Goal: Task Accomplishment & Management: Complete application form

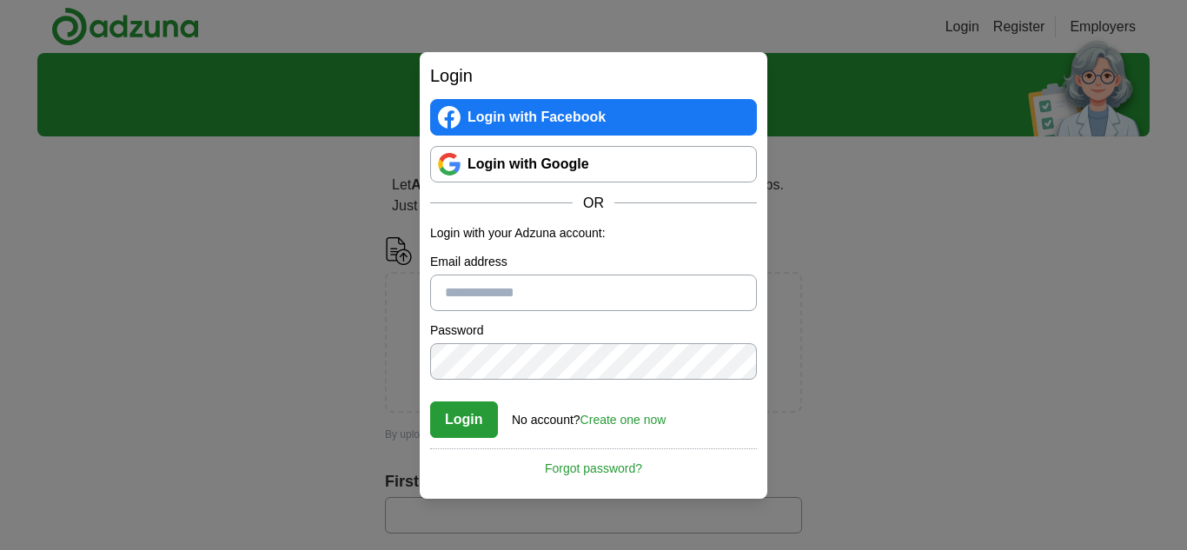
click at [627, 150] on link "Login with Google" at bounding box center [593, 164] width 327 height 37
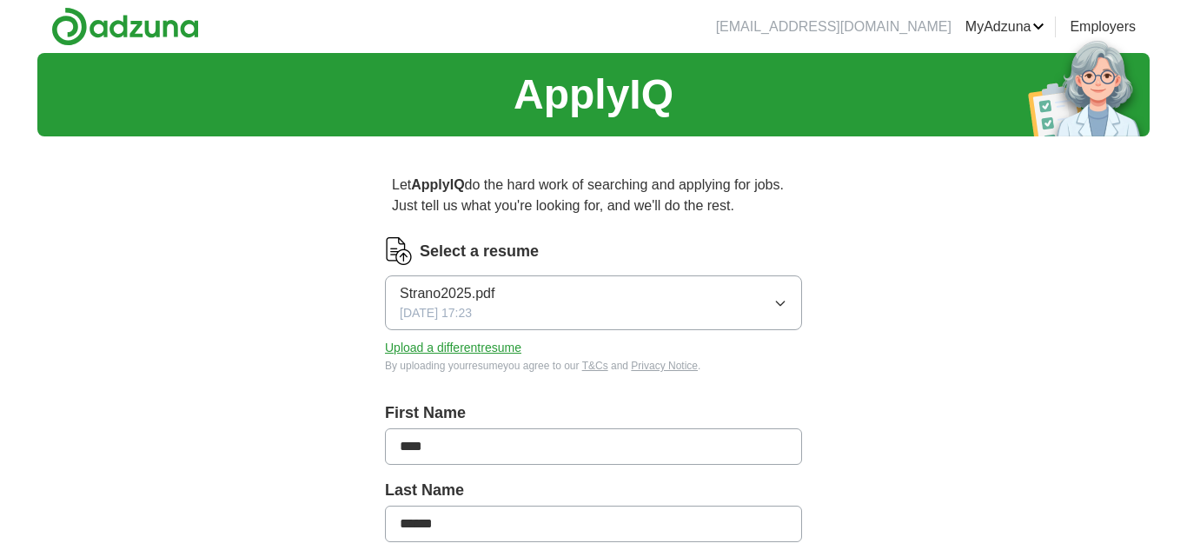
scroll to position [96, 0]
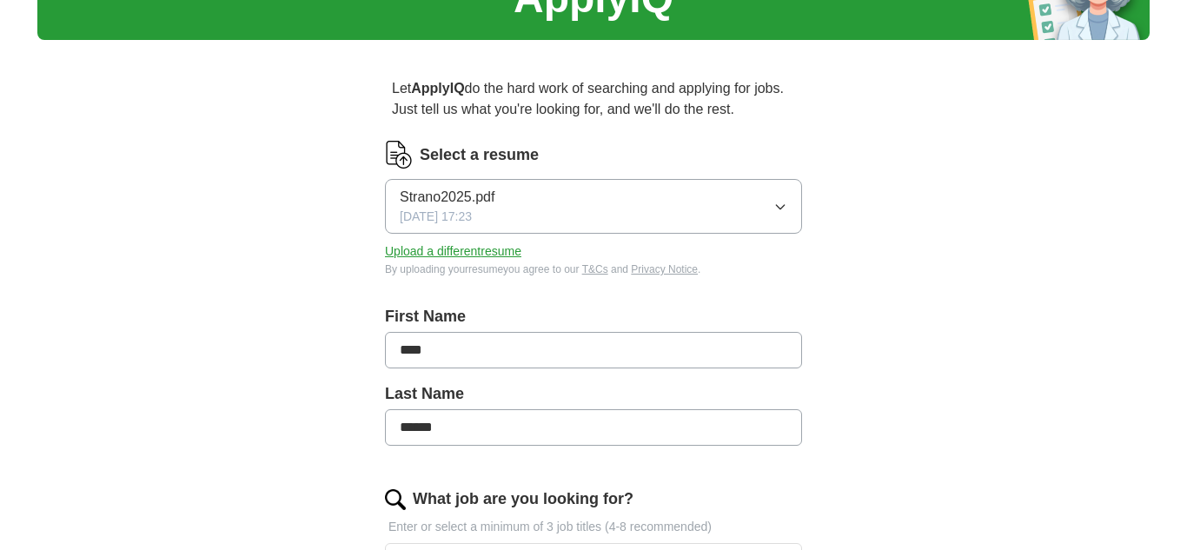
click at [792, 205] on button "Strano2025.pdf 02/20/2025, 17:23" at bounding box center [593, 206] width 417 height 55
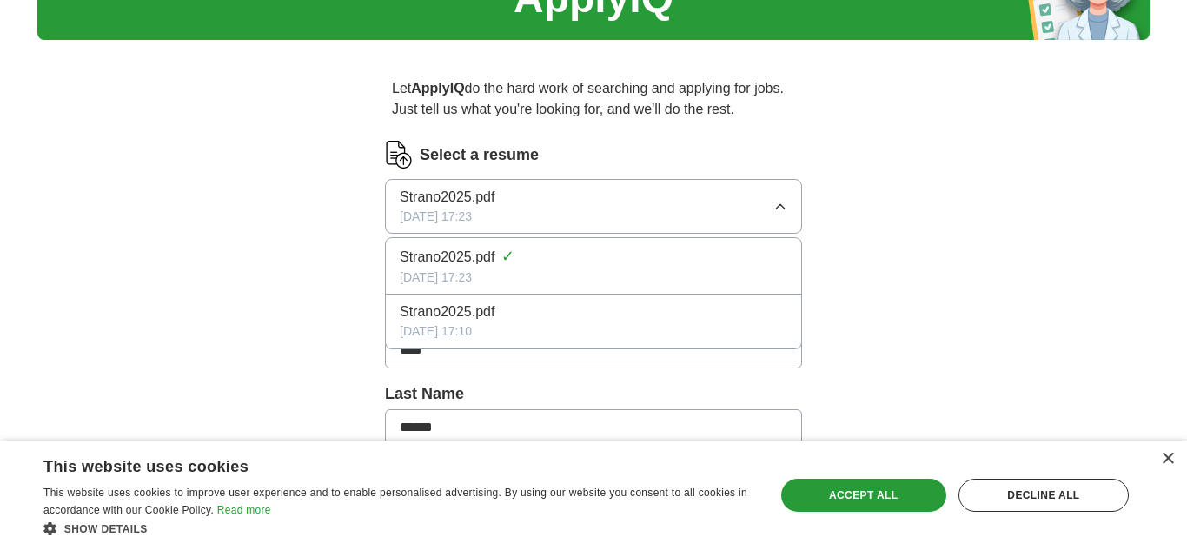
click at [857, 222] on div "Let ApplyIQ do the hard work of searching and applying for jobs. Just tell us w…" at bounding box center [593, 554] width 556 height 1001
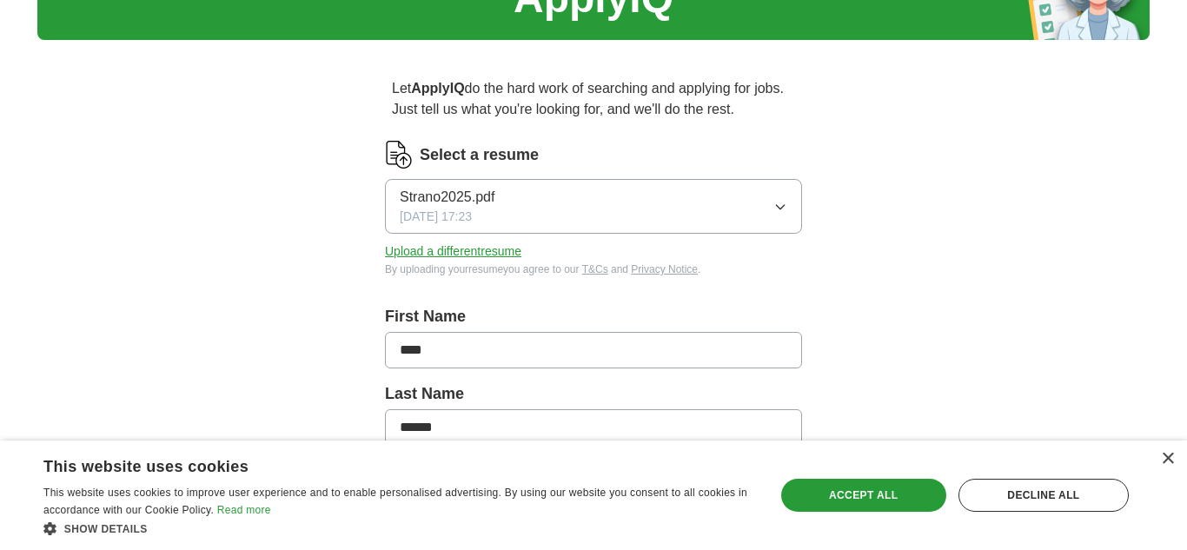
click at [505, 256] on button "Upload a different resume" at bounding box center [453, 251] width 136 height 18
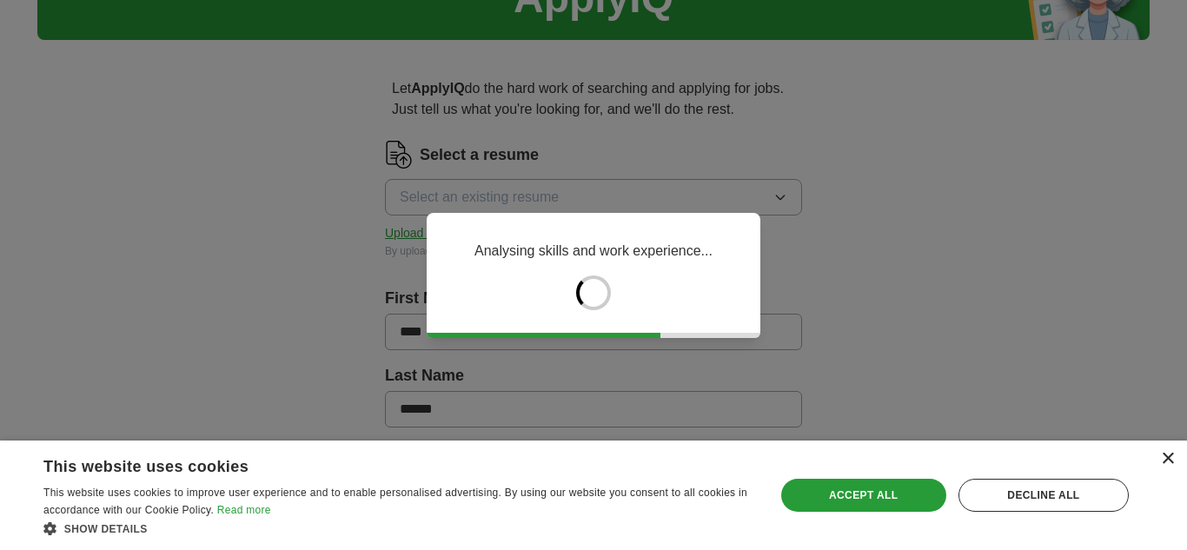
click at [1168, 455] on div "×" at bounding box center [1167, 459] width 13 height 13
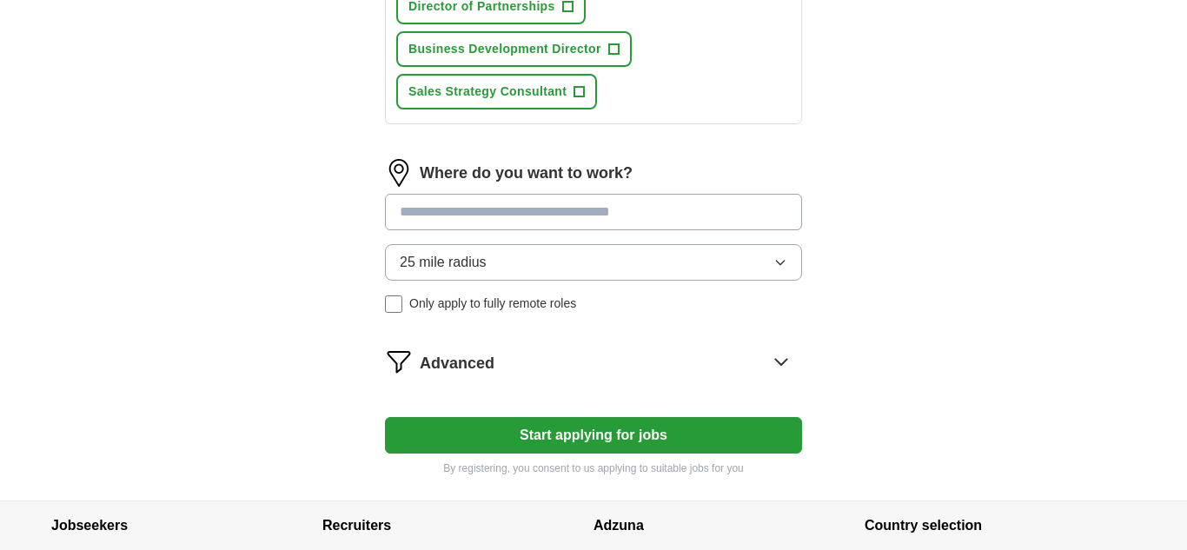
scroll to position [1051, 0]
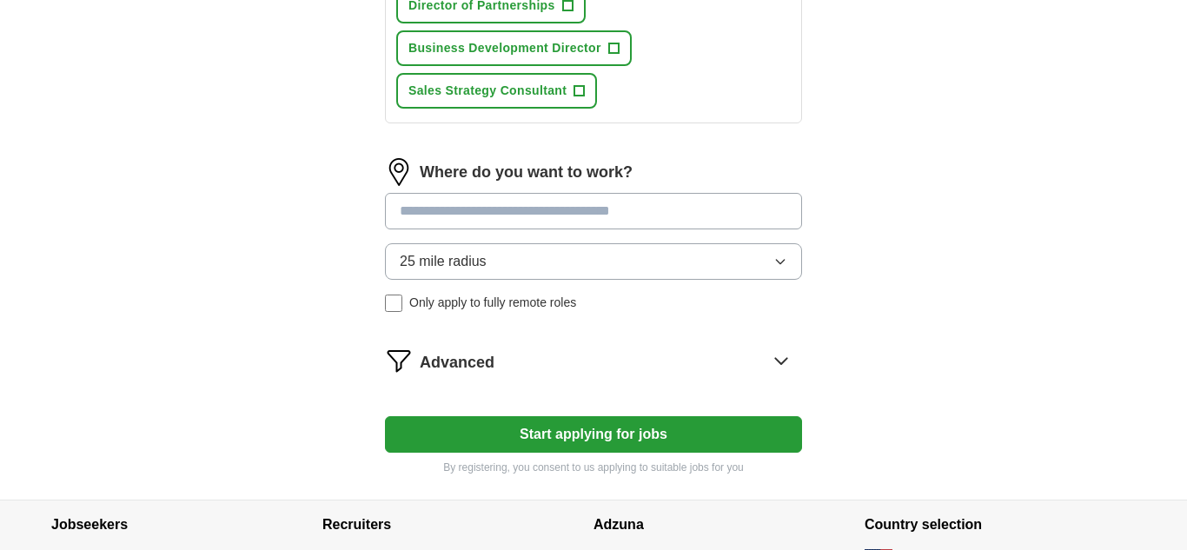
click at [764, 252] on button "25 mile radius" at bounding box center [593, 261] width 417 height 37
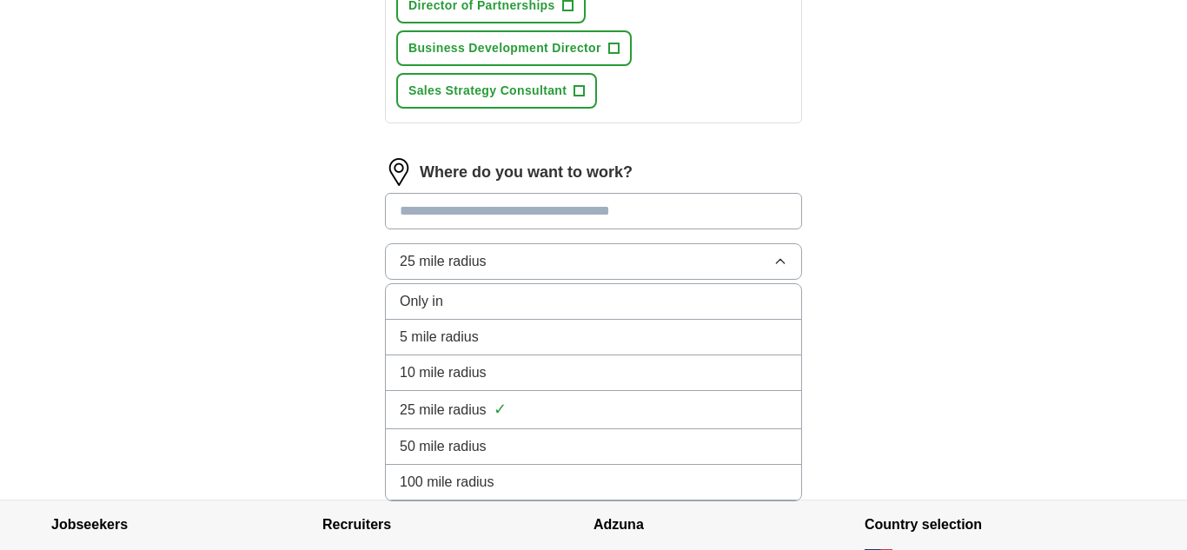
click at [670, 442] on div "50 mile radius" at bounding box center [594, 446] width 388 height 21
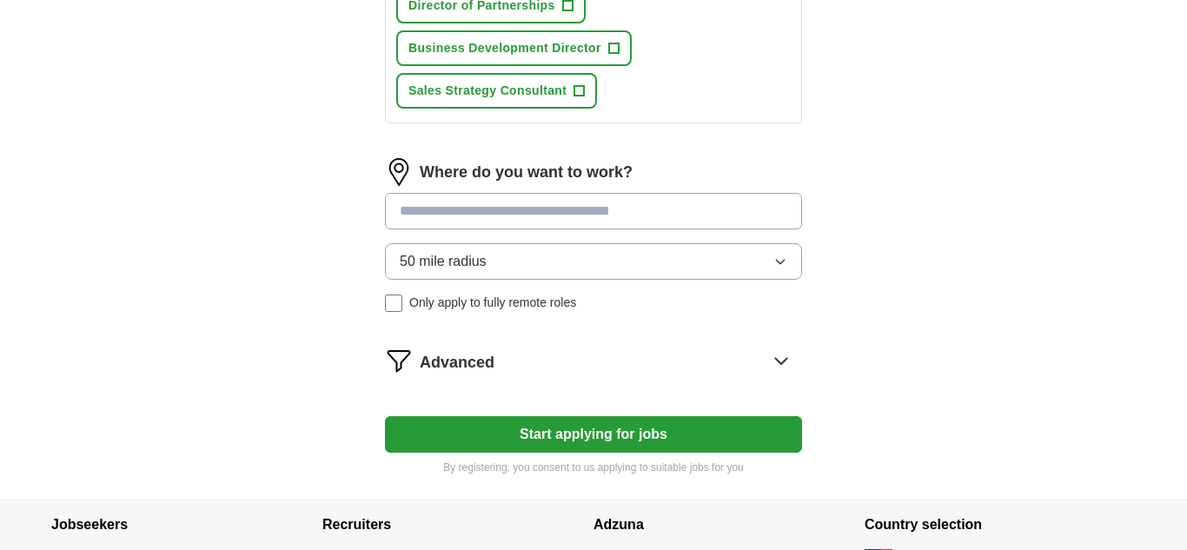
click at [670, 440] on button "Start applying for jobs" at bounding box center [593, 434] width 417 height 37
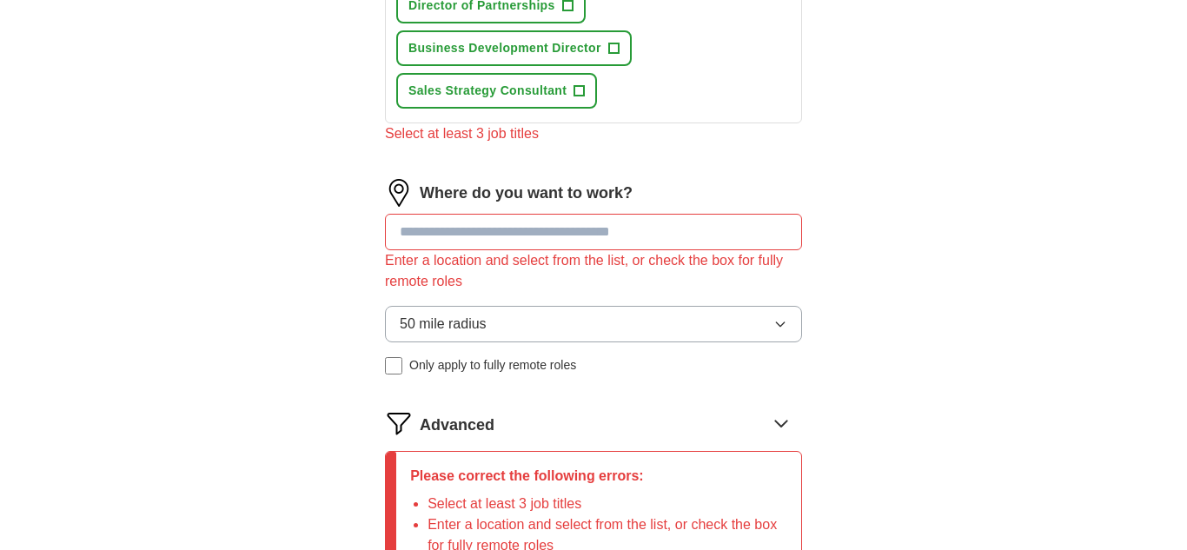
click at [455, 252] on div "Enter a location and select from the list, or check the box for fully remote ro…" at bounding box center [593, 271] width 417 height 42
click at [461, 249] on input at bounding box center [593, 232] width 417 height 37
type input "*******"
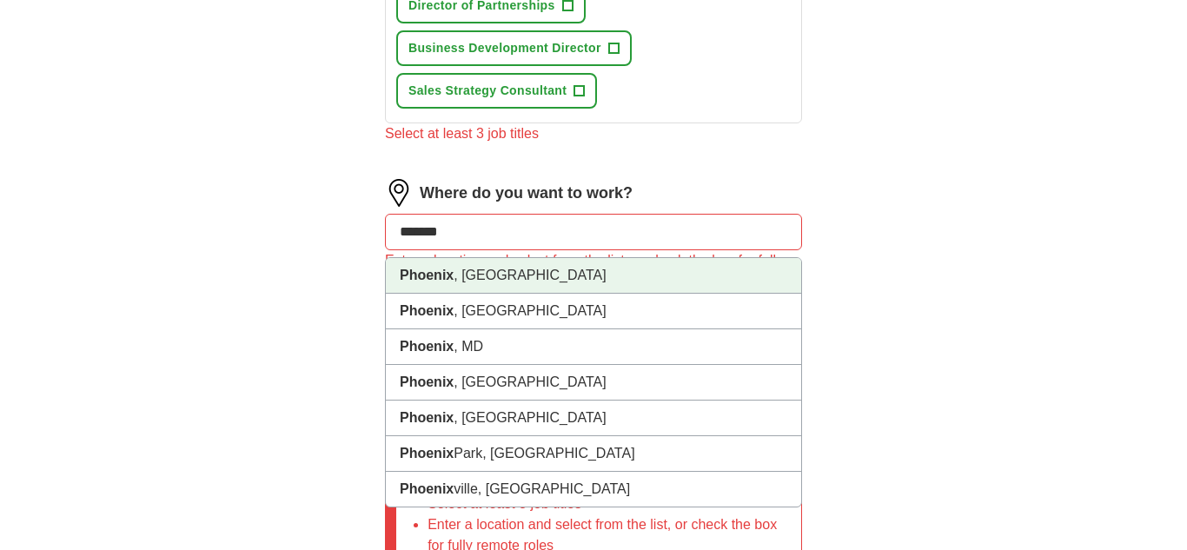
click at [462, 277] on li "Phoenix , AZ" at bounding box center [593, 276] width 415 height 36
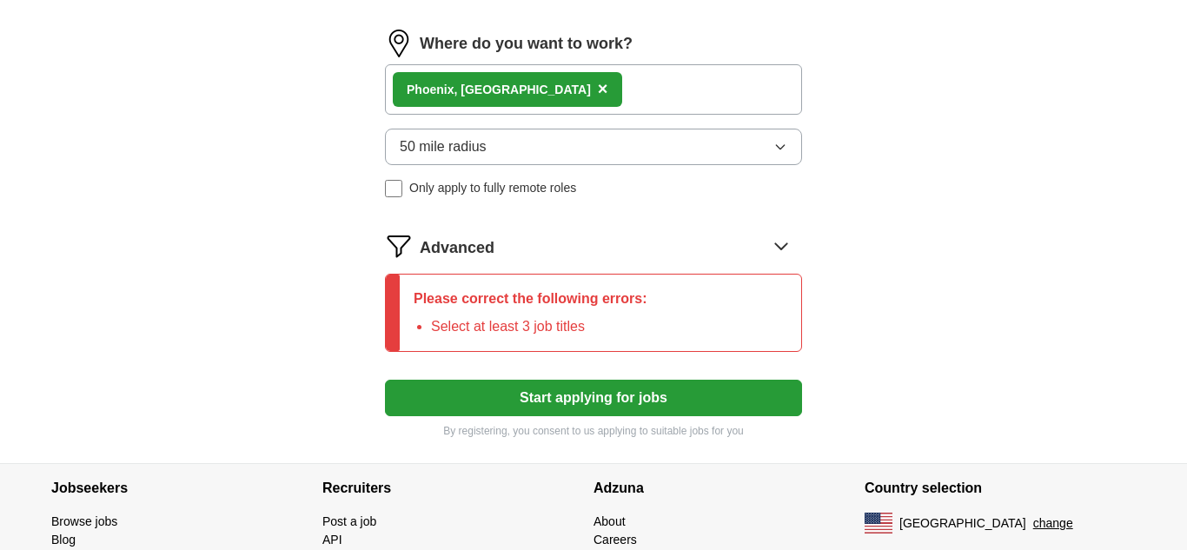
scroll to position [1206, 0]
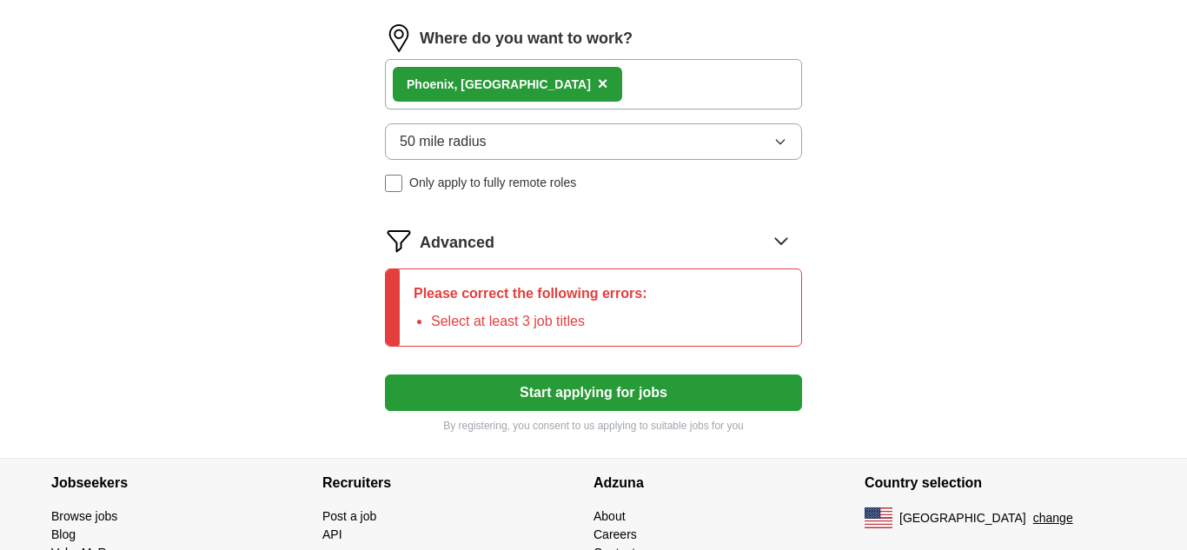
click at [712, 403] on button "Start applying for jobs" at bounding box center [593, 393] width 417 height 37
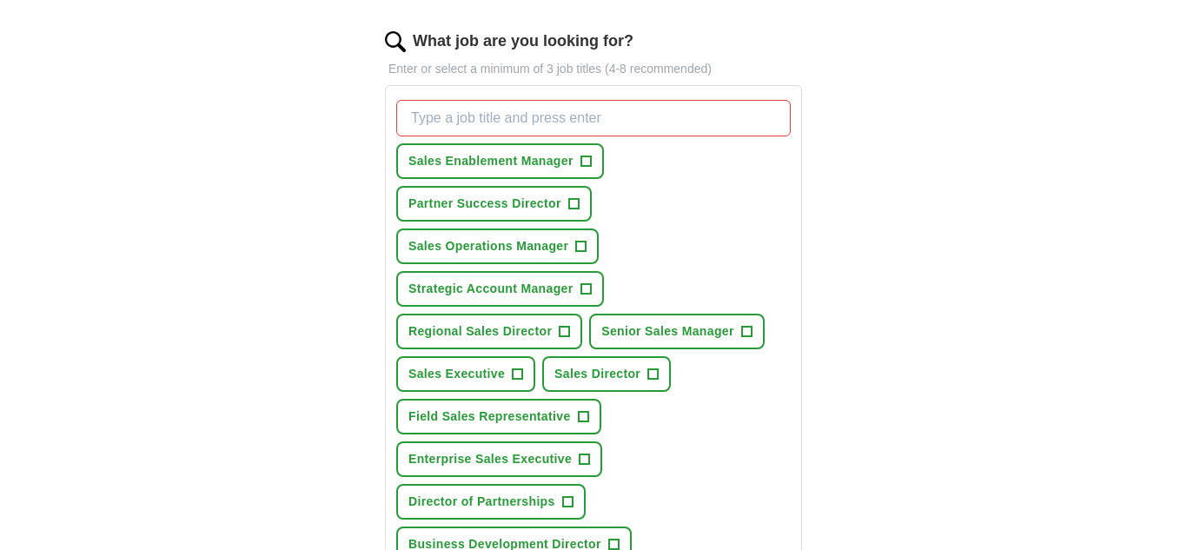
scroll to position [555, 0]
click at [525, 323] on span "Regional Sales Director" at bounding box center [479, 331] width 143 height 18
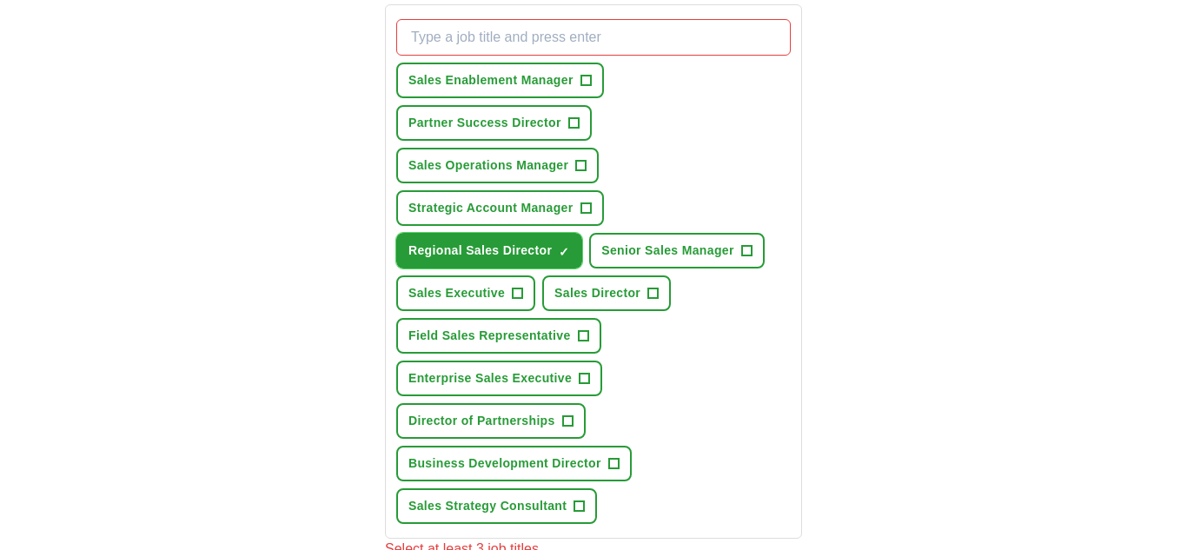
scroll to position [637, 0]
click at [546, 393] on button "Enterprise Sales Executive +" at bounding box center [499, 377] width 206 height 36
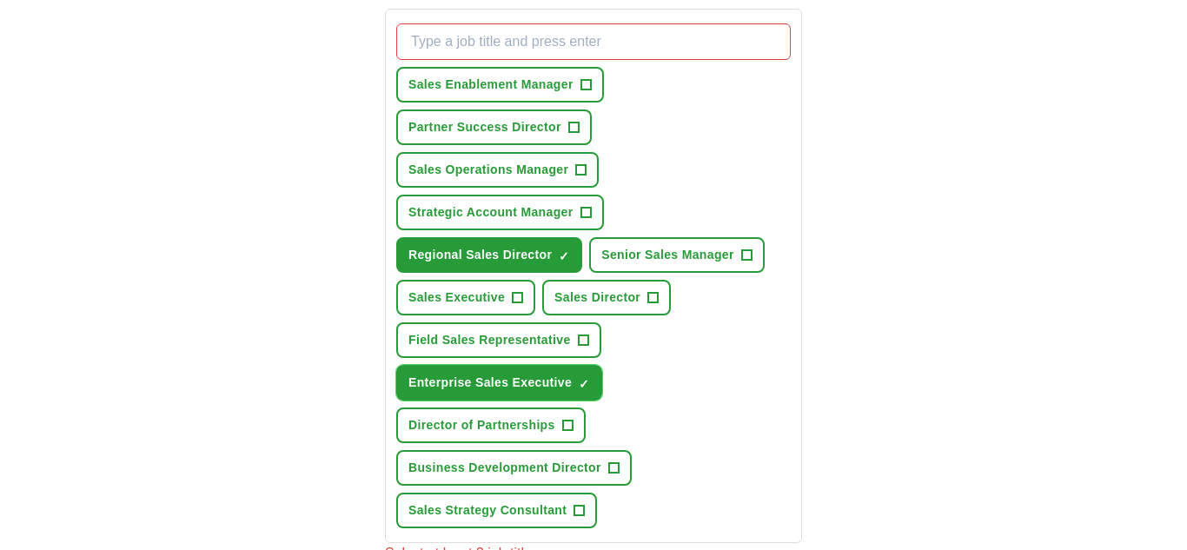
scroll to position [633, 0]
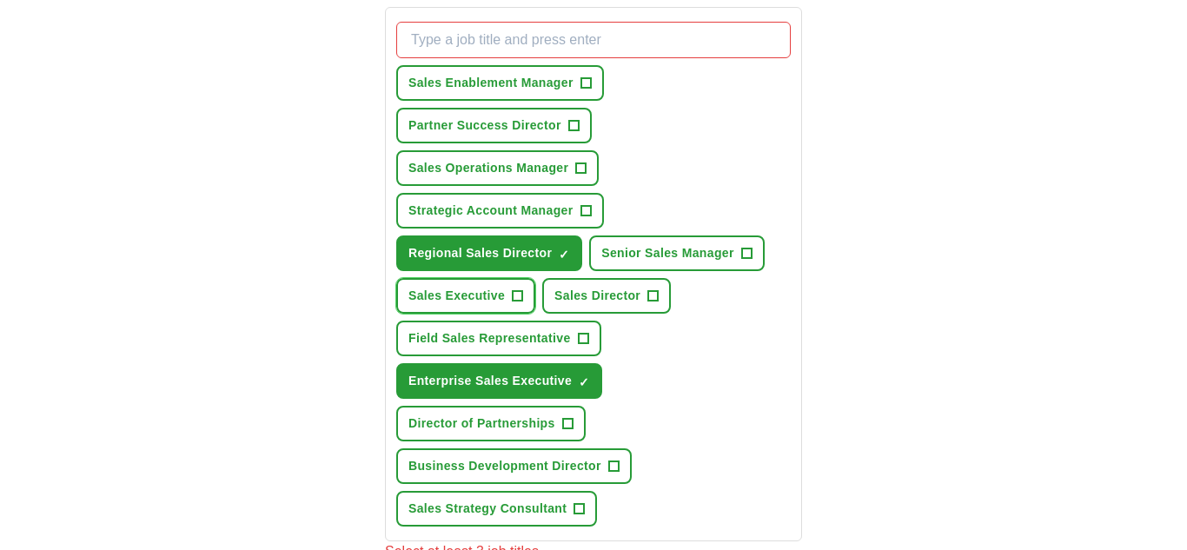
click at [445, 291] on span "Sales Executive" at bounding box center [456, 296] width 96 height 18
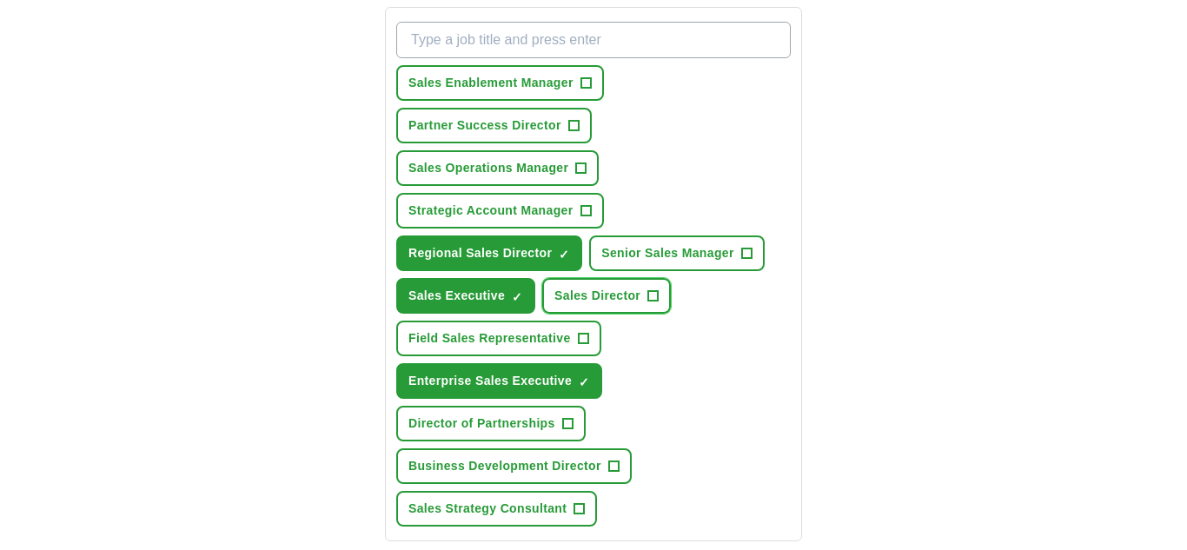
click at [579, 292] on span "Sales Director" at bounding box center [598, 296] width 86 height 18
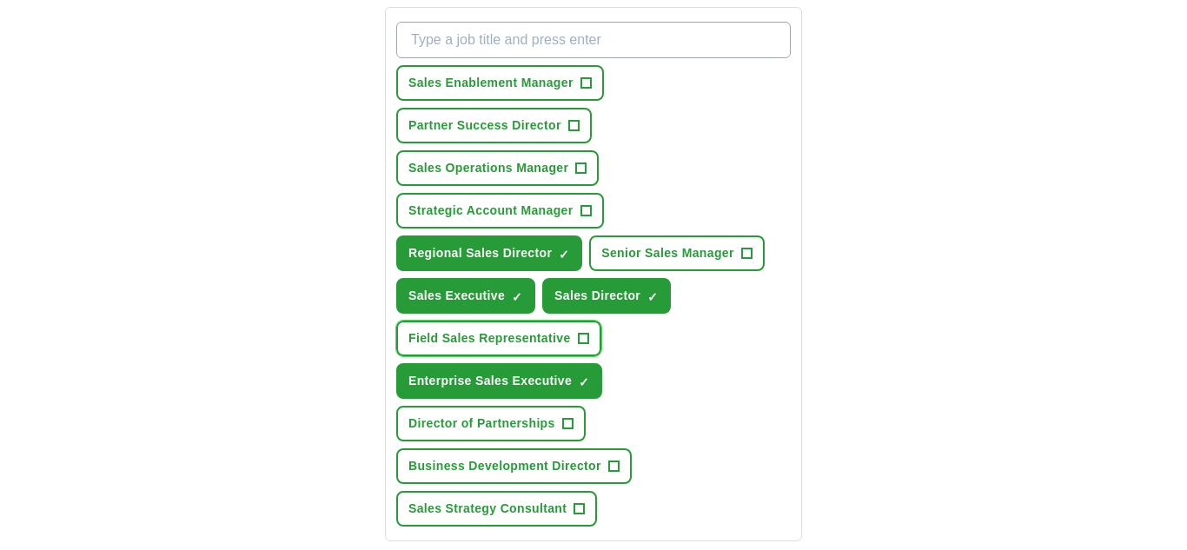
click at [553, 325] on button "Field Sales Representative +" at bounding box center [498, 339] width 205 height 36
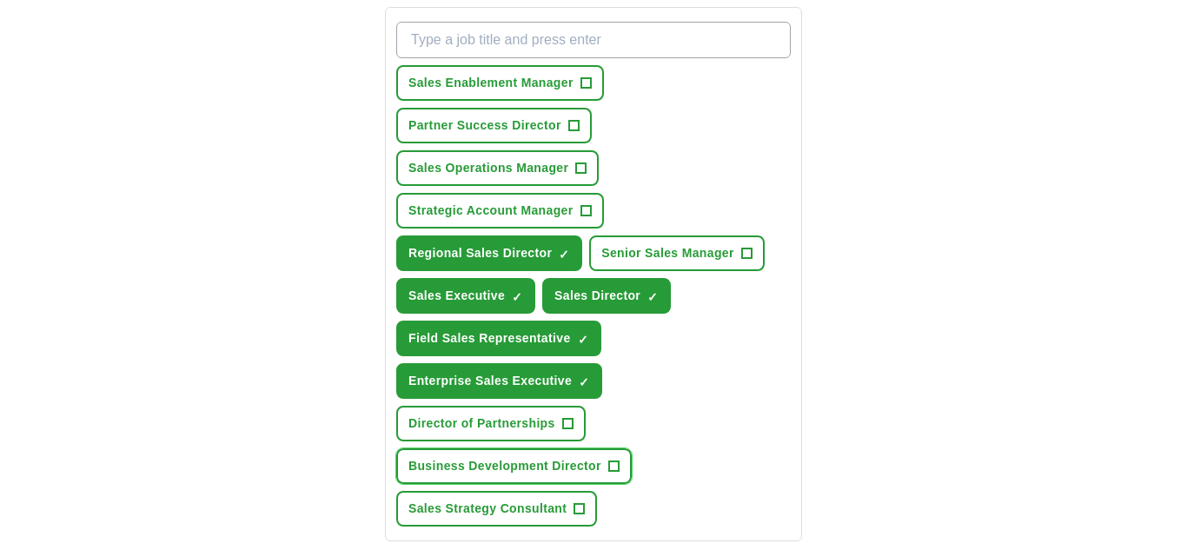
click at [527, 454] on button "Business Development Director +" at bounding box center [514, 466] width 236 height 36
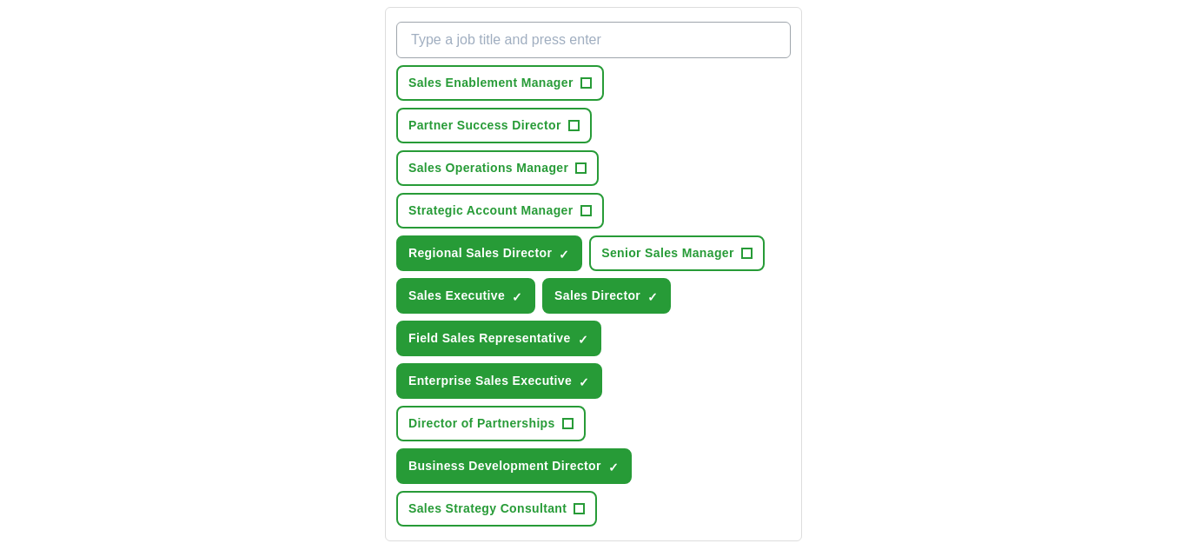
click at [519, 444] on div "Sales Enablement Manager + Partner Success Director + Sales Operations Manager …" at bounding box center [594, 274] width 402 height 519
click at [535, 430] on span "Director of Partnerships" at bounding box center [481, 424] width 147 height 18
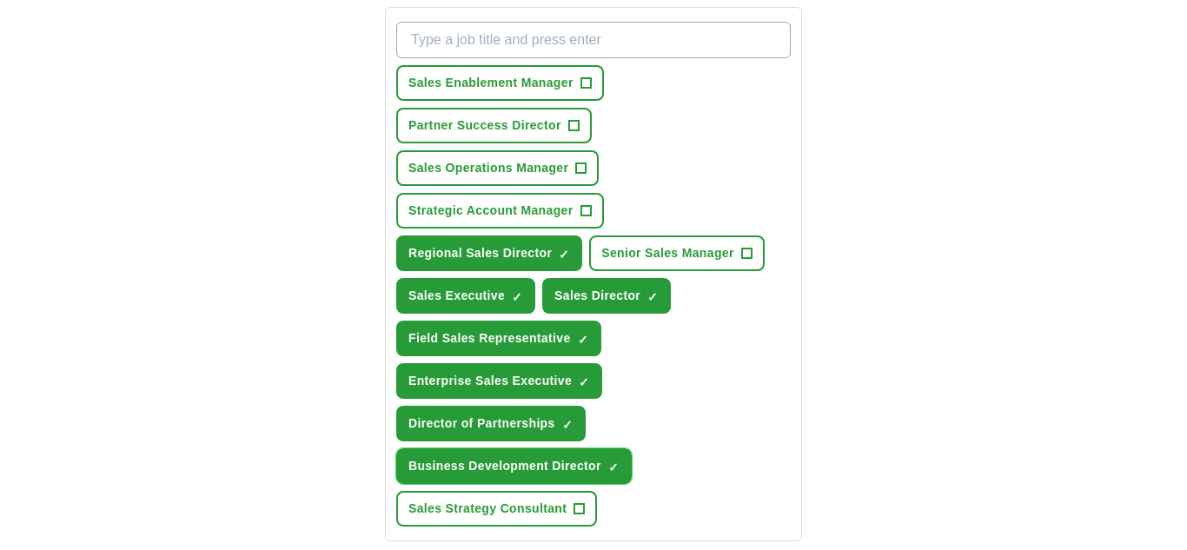
click at [526, 478] on button "Business Development Director ✓ ×" at bounding box center [514, 466] width 236 height 36
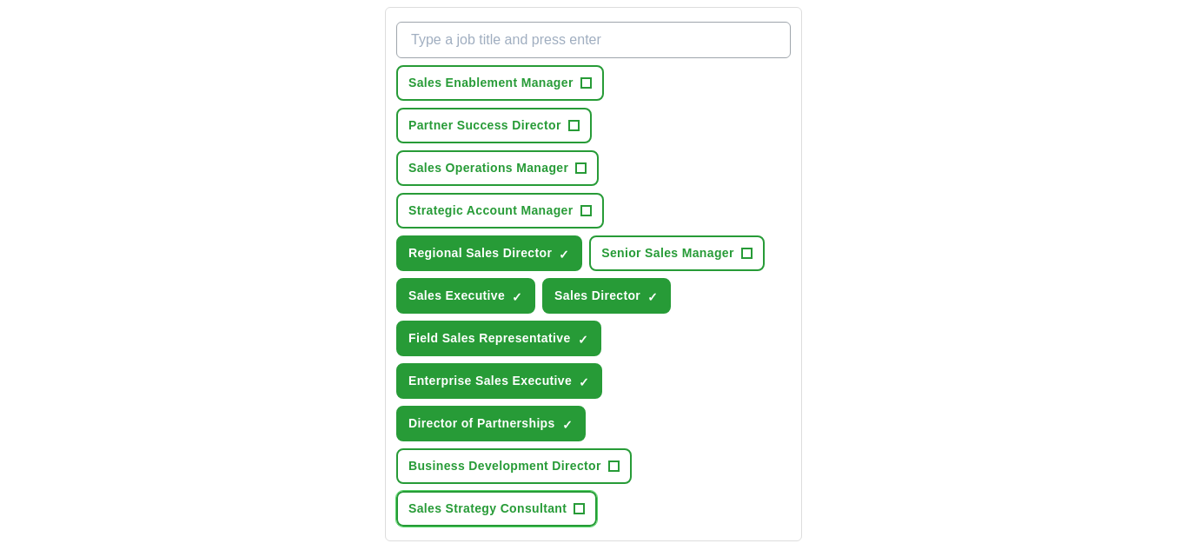
click at [516, 506] on span "Sales Strategy Consultant" at bounding box center [487, 509] width 158 height 18
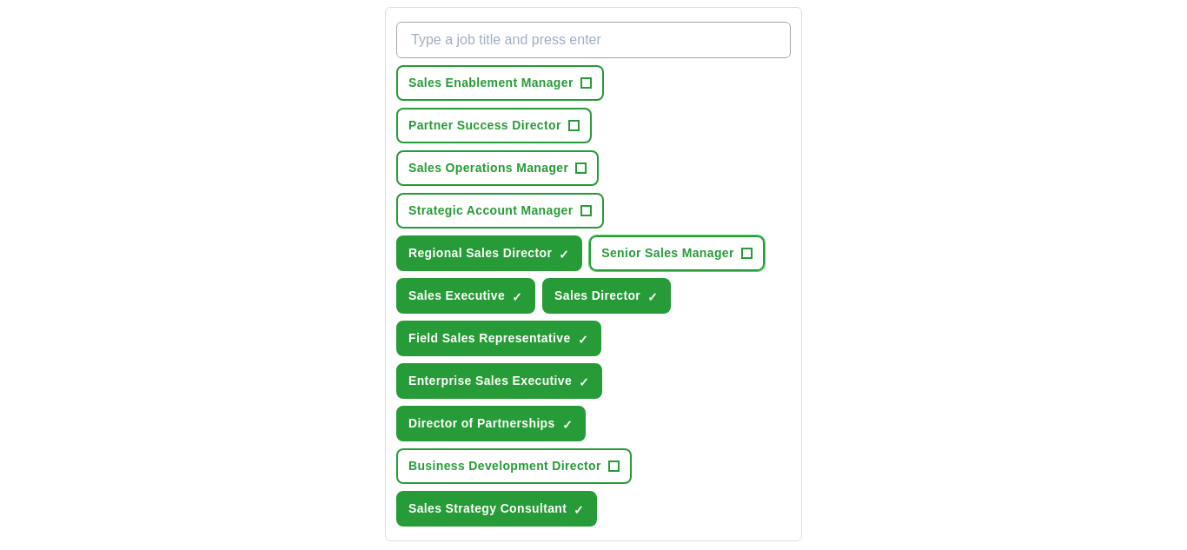
click at [674, 241] on button "Senior Sales Manager +" at bounding box center [677, 254] width 176 height 36
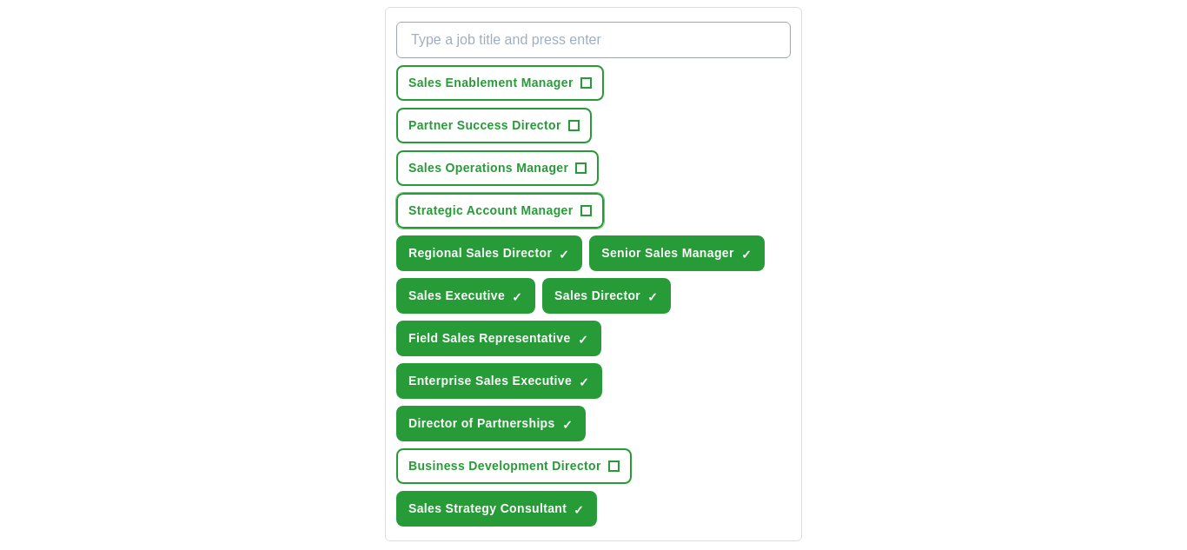
click at [541, 224] on button "Strategic Account Manager +" at bounding box center [500, 211] width 208 height 36
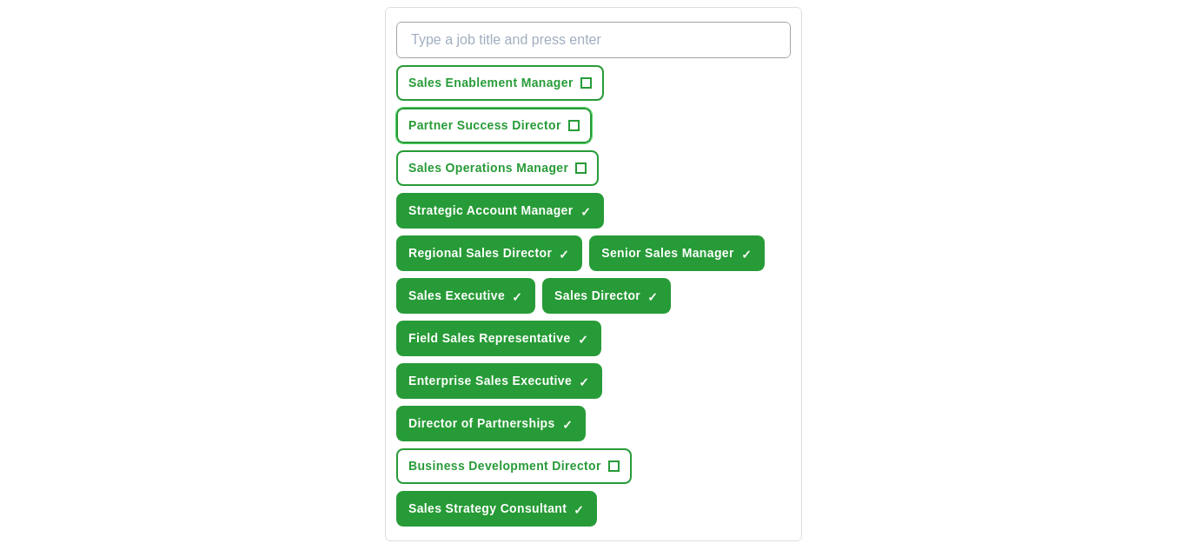
click at [460, 136] on button "Partner Success Director +" at bounding box center [494, 126] width 196 height 36
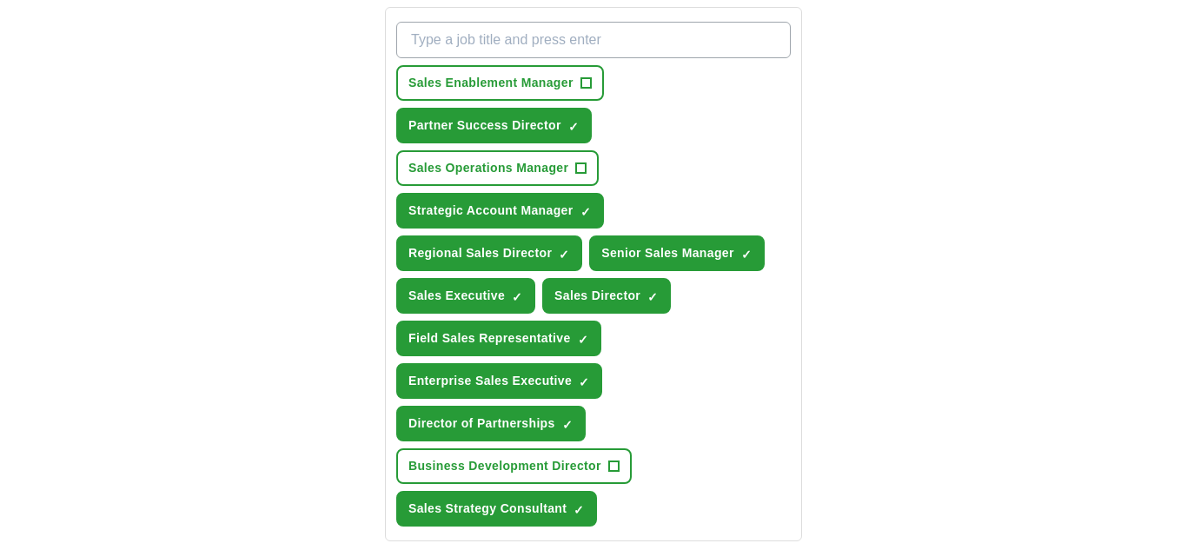
click at [445, 188] on div "Sales Enablement Manager + Partner Success Director ✓ × Sales Operations Manage…" at bounding box center [594, 274] width 402 height 519
click at [450, 163] on span "Sales Operations Manager" at bounding box center [488, 168] width 160 height 18
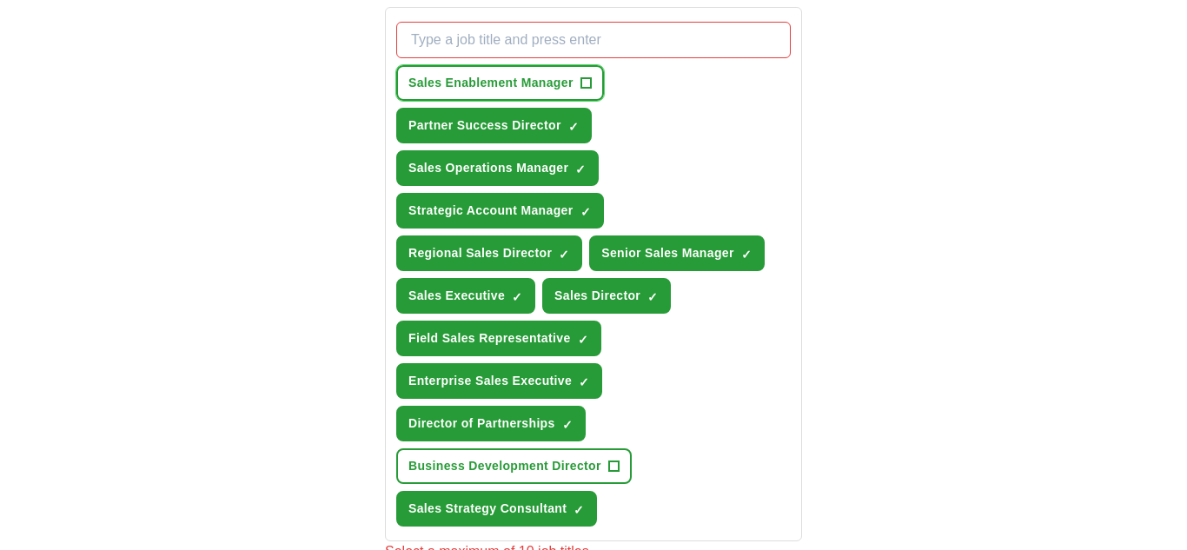
click at [444, 90] on span "Sales Enablement Manager" at bounding box center [490, 83] width 165 height 18
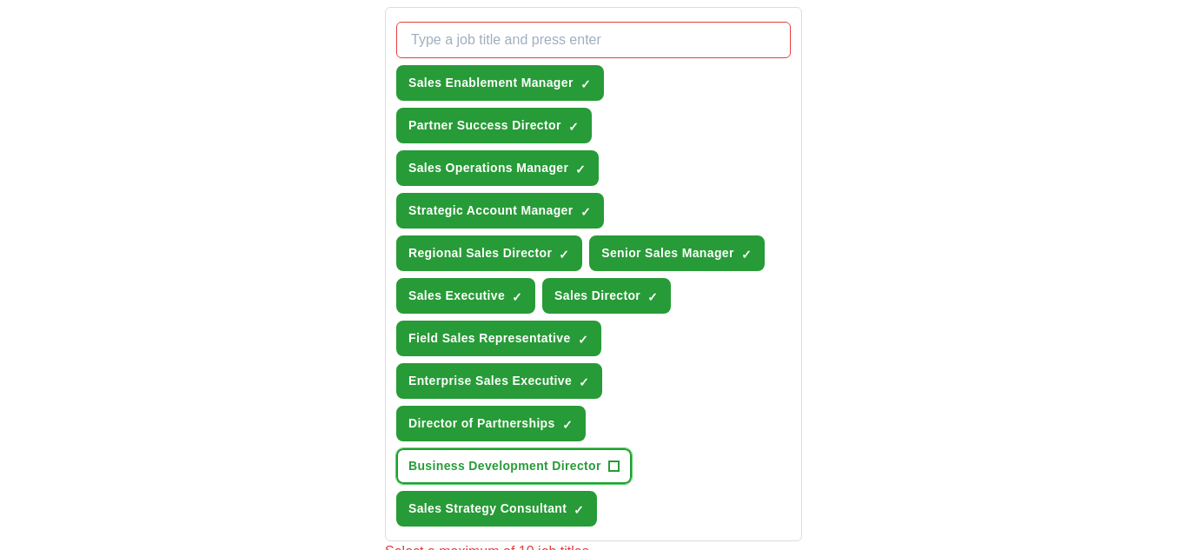
click at [528, 459] on span "Business Development Director" at bounding box center [504, 466] width 193 height 18
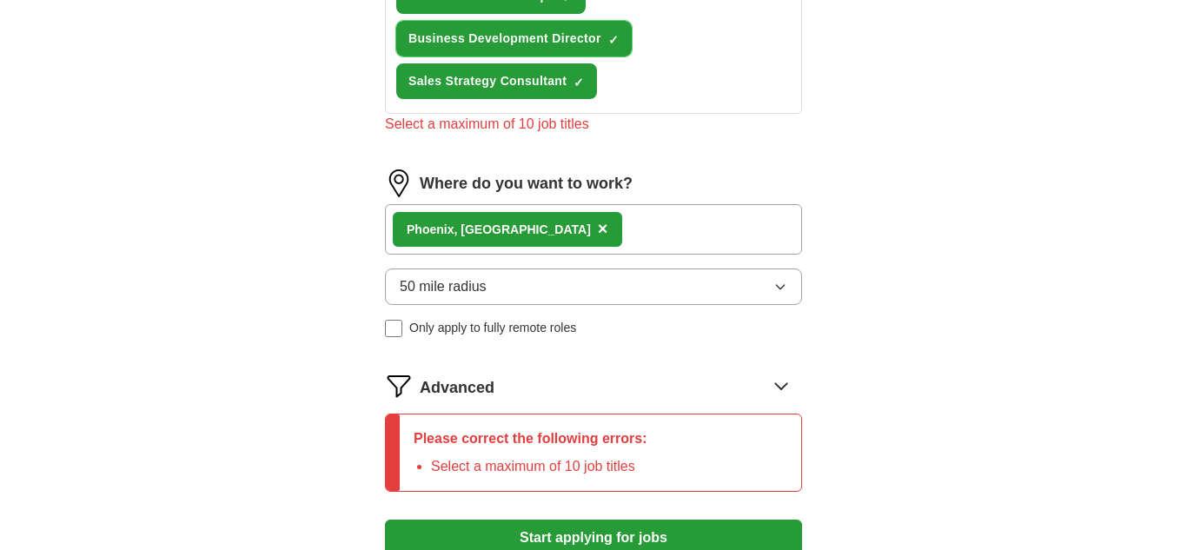
scroll to position [1290, 0]
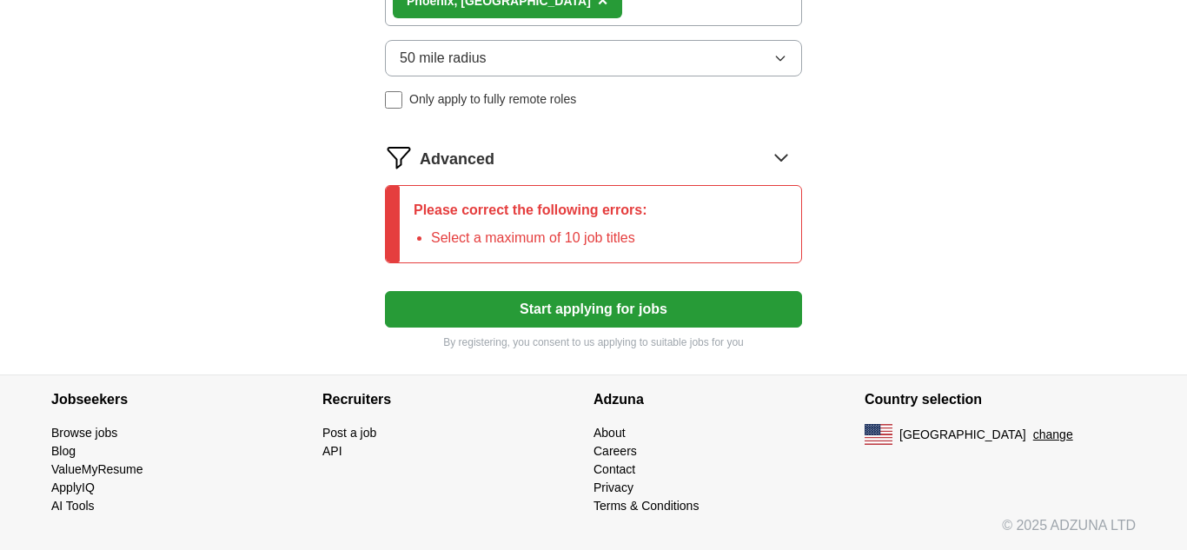
click at [714, 321] on button "Start applying for jobs" at bounding box center [593, 309] width 417 height 37
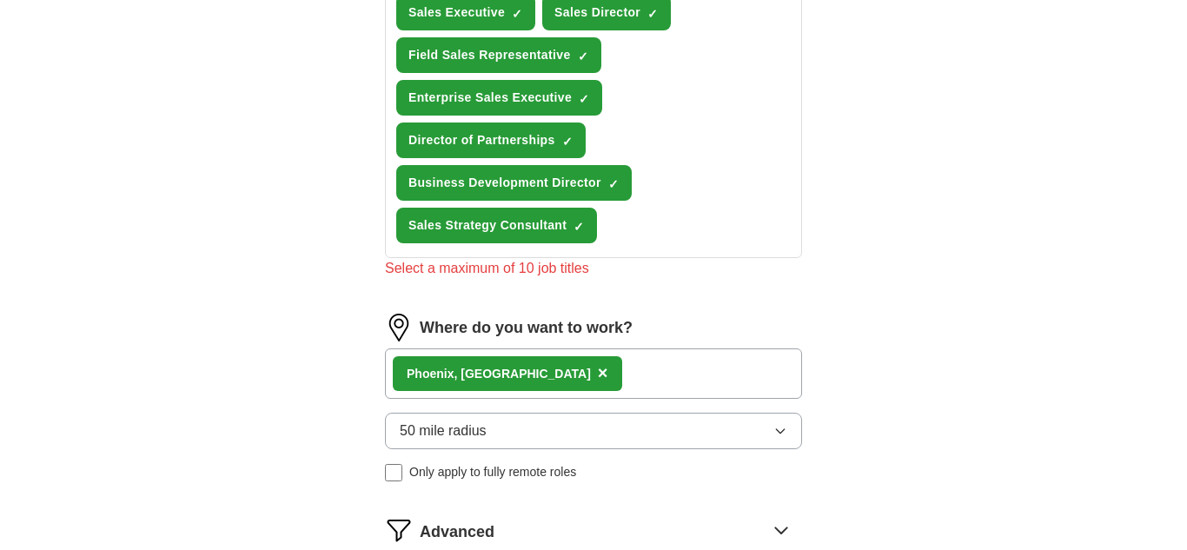
scroll to position [877, 0]
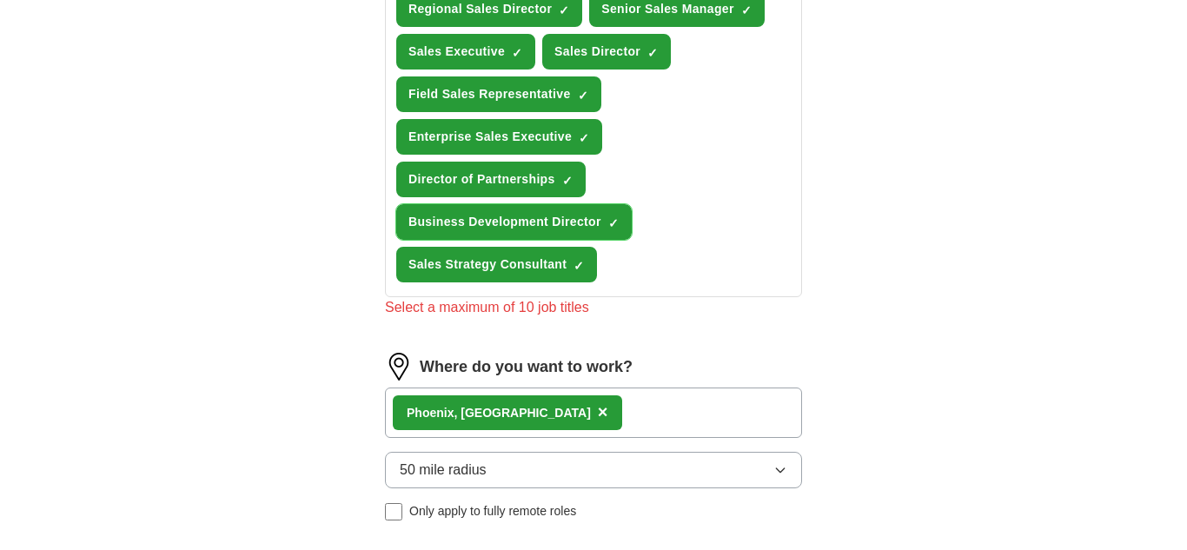
click at [575, 225] on span "Business Development Director" at bounding box center [504, 222] width 193 height 18
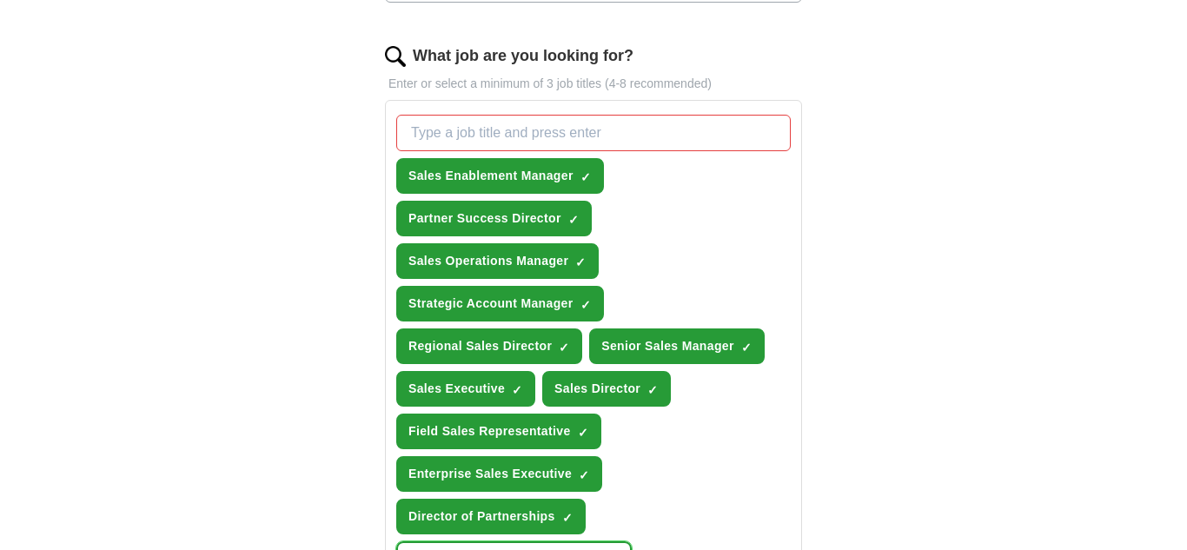
scroll to position [545, 0]
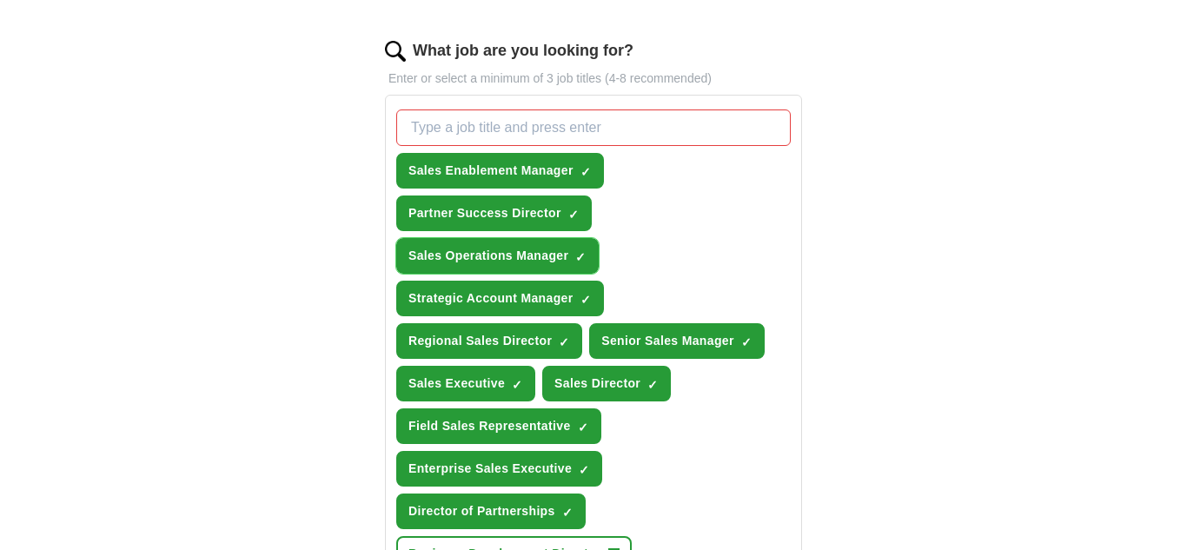
click at [576, 269] on button "Sales Operations Manager ✓ ×" at bounding box center [497, 256] width 203 height 36
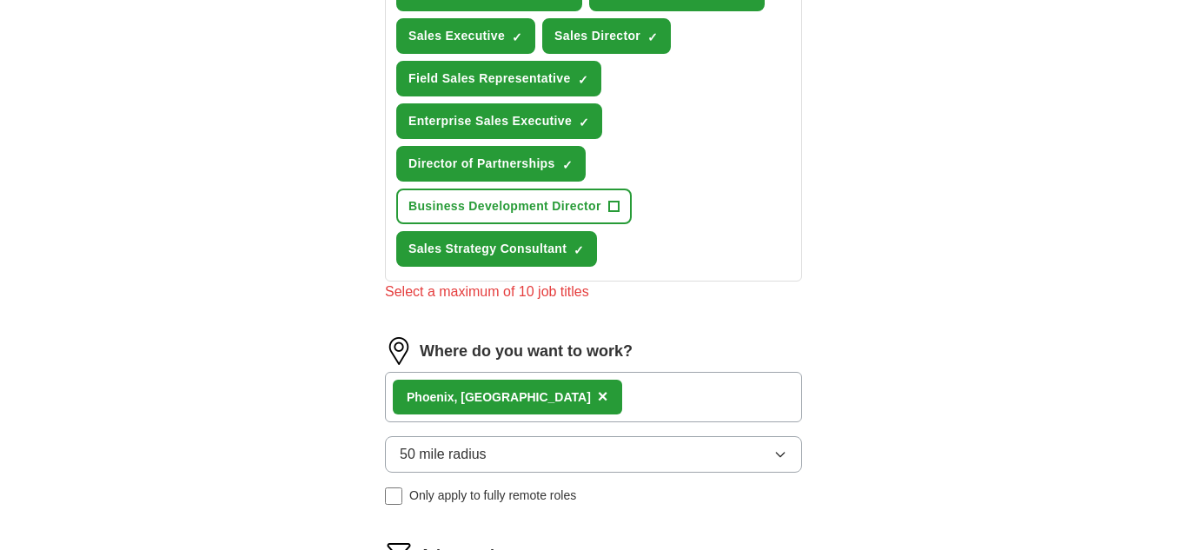
scroll to position [983, 0]
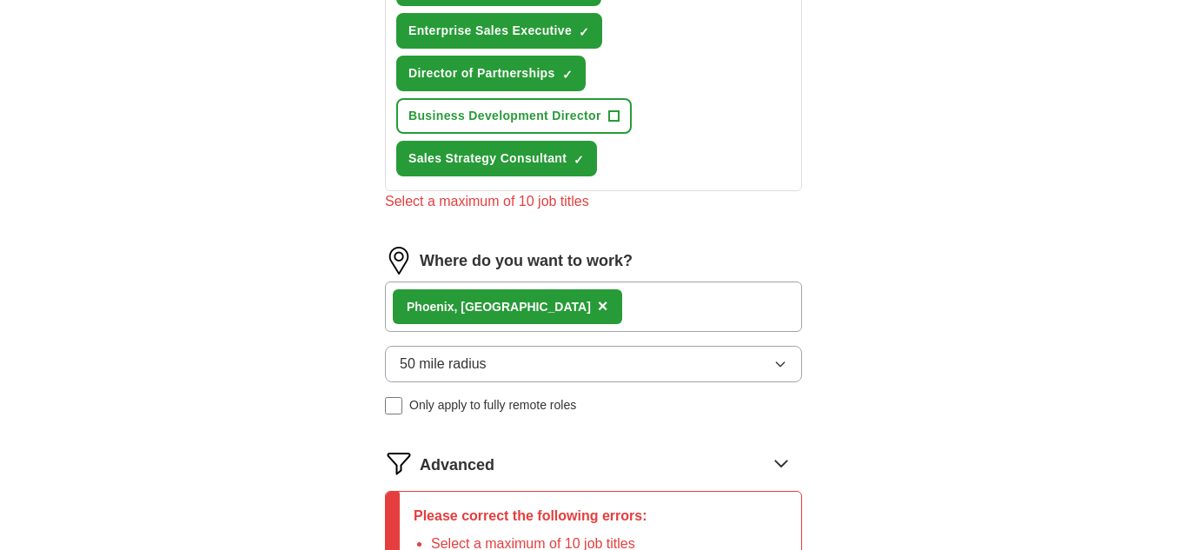
click at [593, 159] on button "Sales Strategy Consultant ✓ ×" at bounding box center [496, 159] width 201 height 36
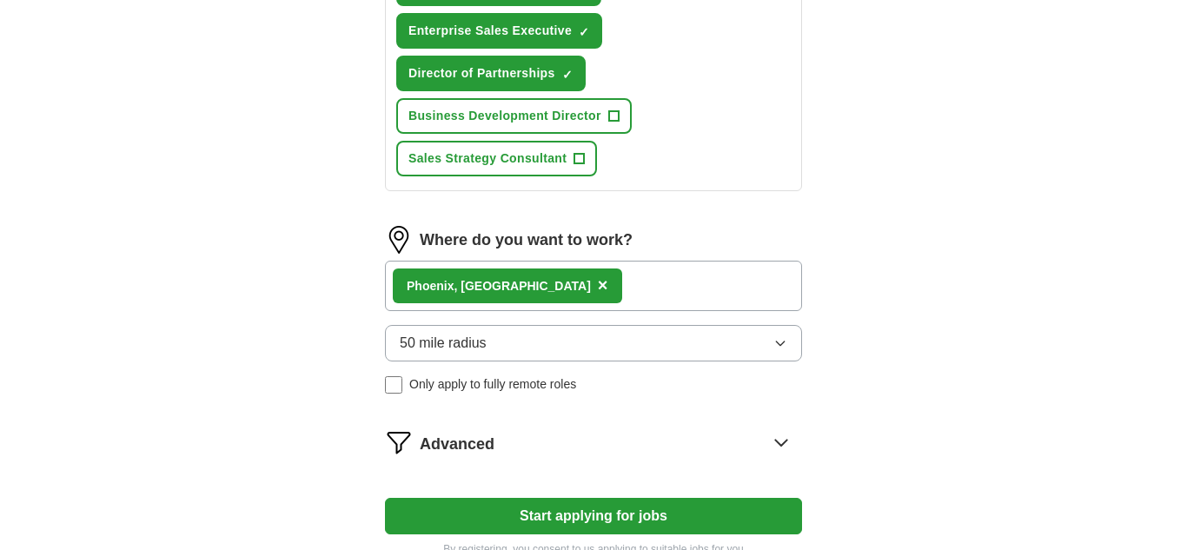
click at [727, 516] on button "Start applying for jobs" at bounding box center [593, 516] width 417 height 37
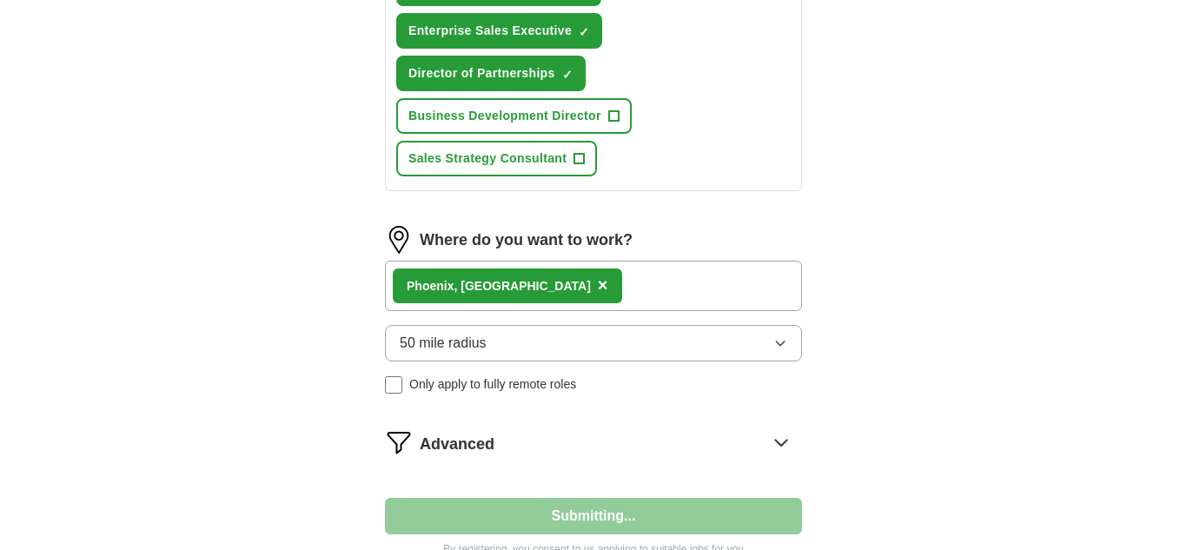
select select "**"
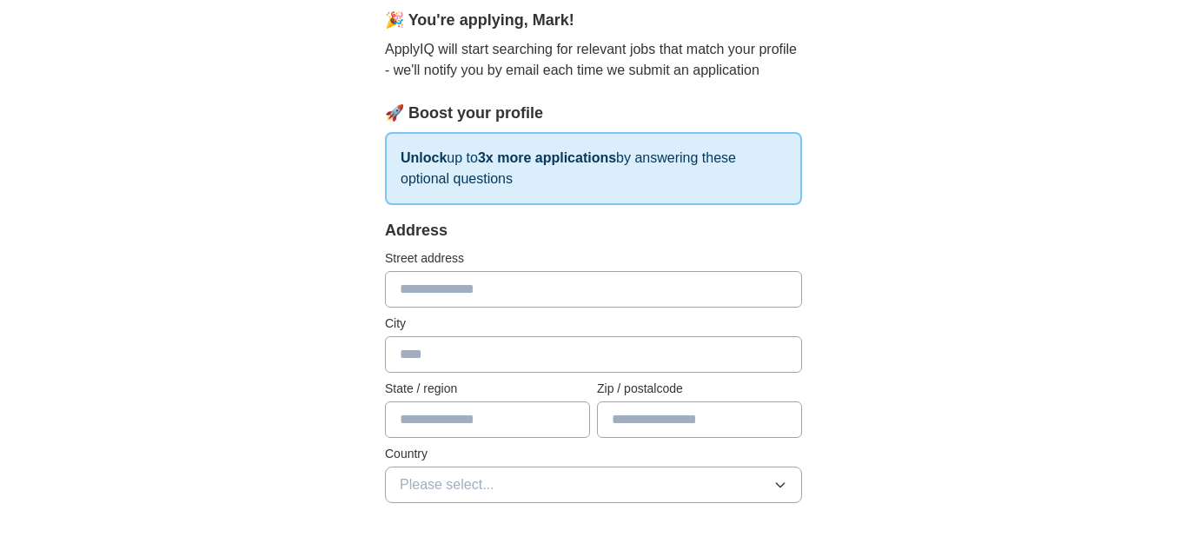
scroll to position [163, 0]
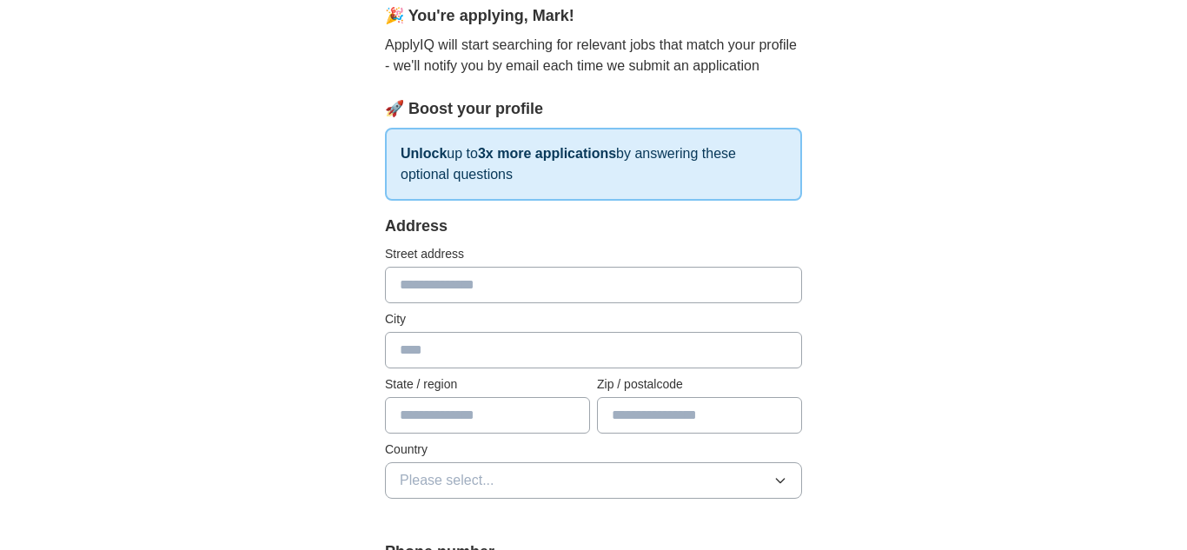
click at [525, 284] on input "text" at bounding box center [593, 285] width 417 height 37
type input "**********"
type input "*****"
type input "**"
type input "*****"
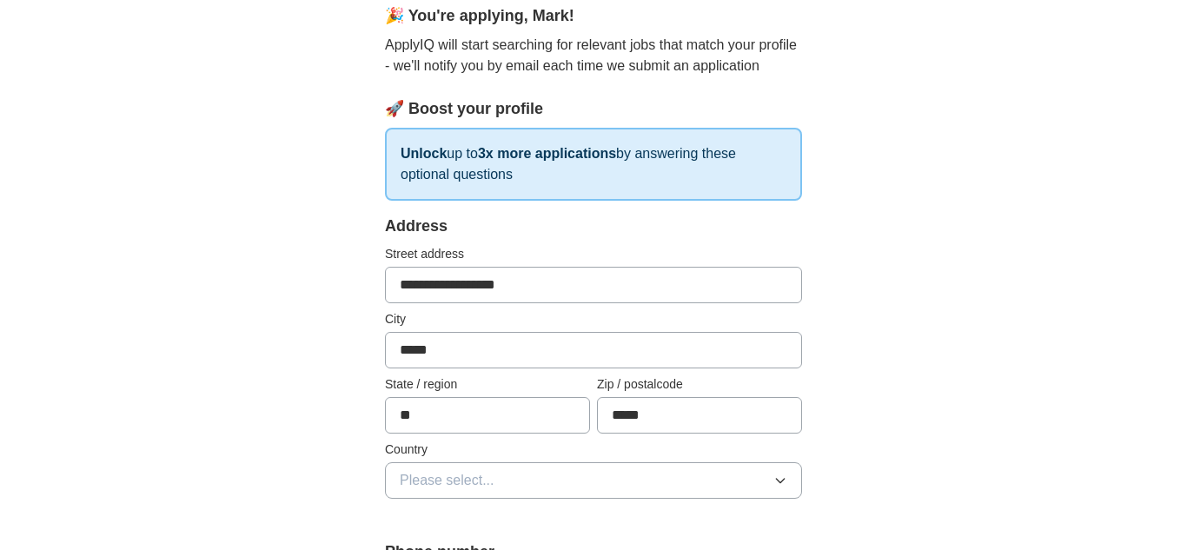
click at [504, 492] on button "Please select..." at bounding box center [593, 480] width 417 height 37
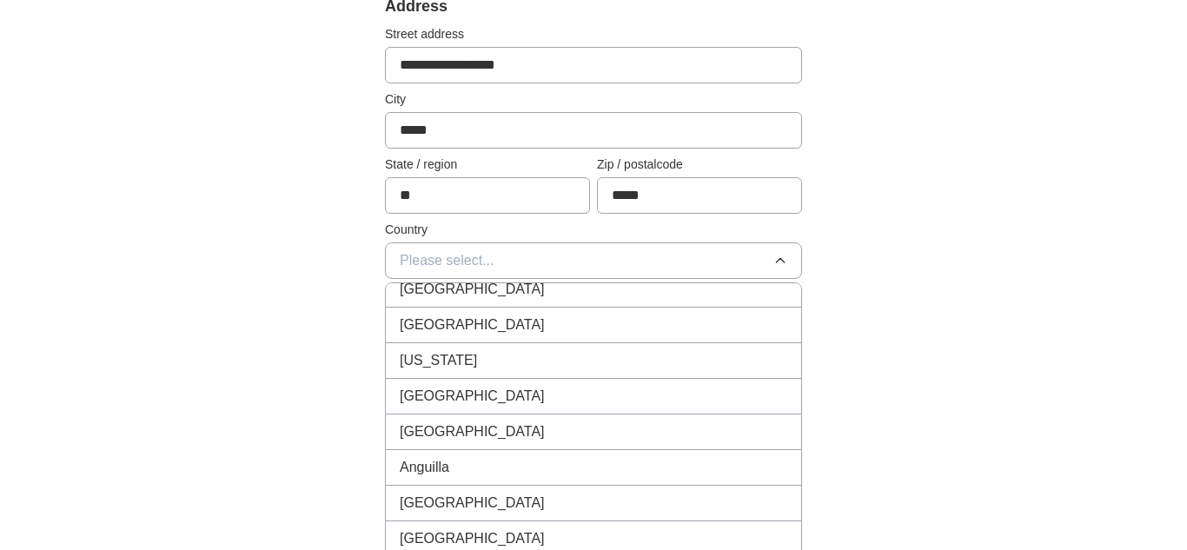
scroll to position [0, 0]
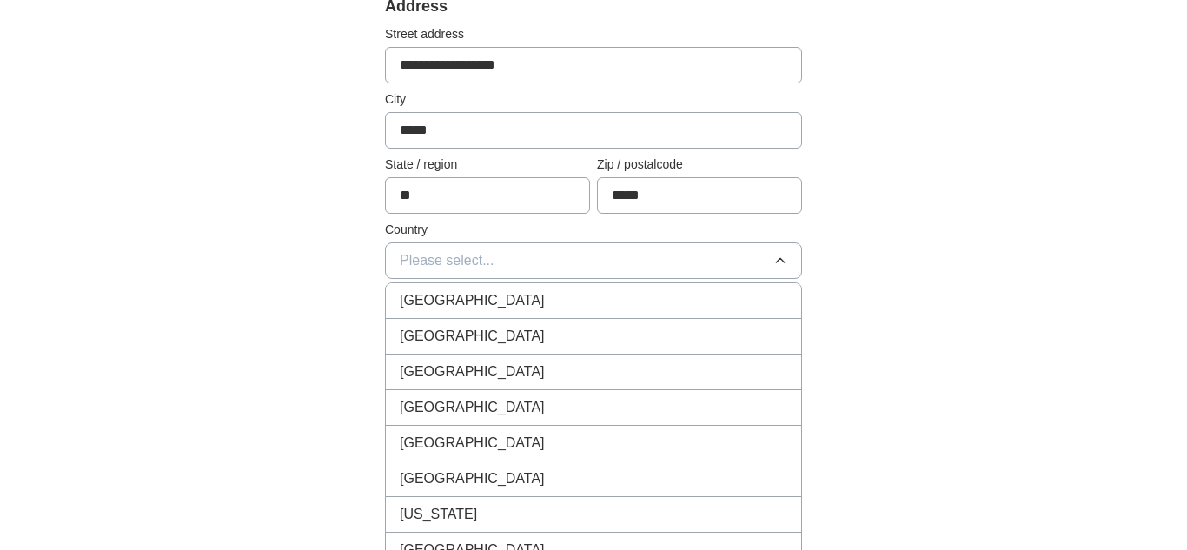
click at [672, 341] on div "United States" at bounding box center [594, 336] width 388 height 21
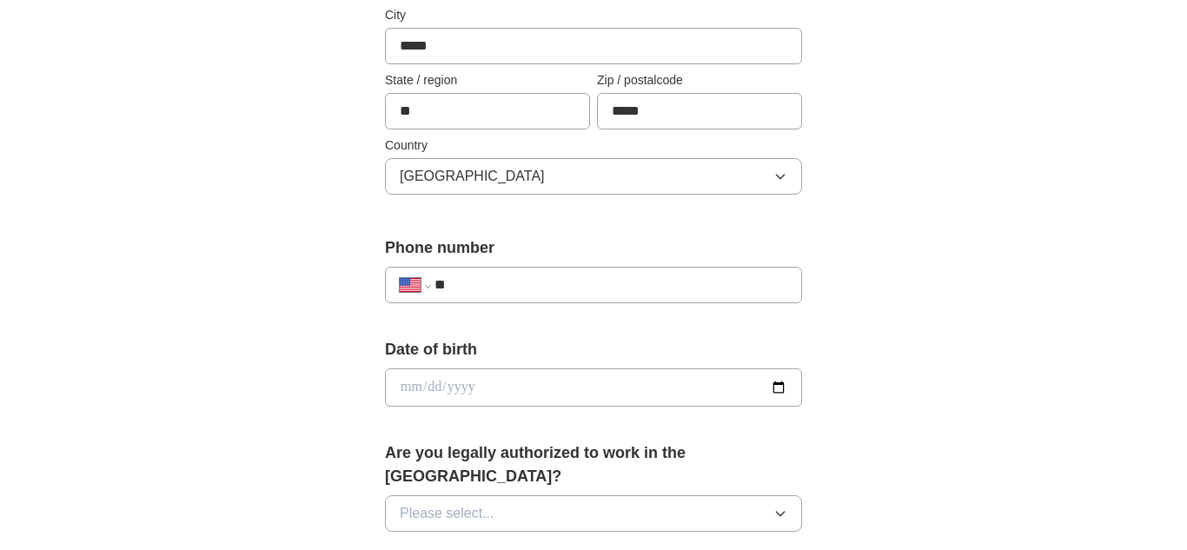
scroll to position [472, 0]
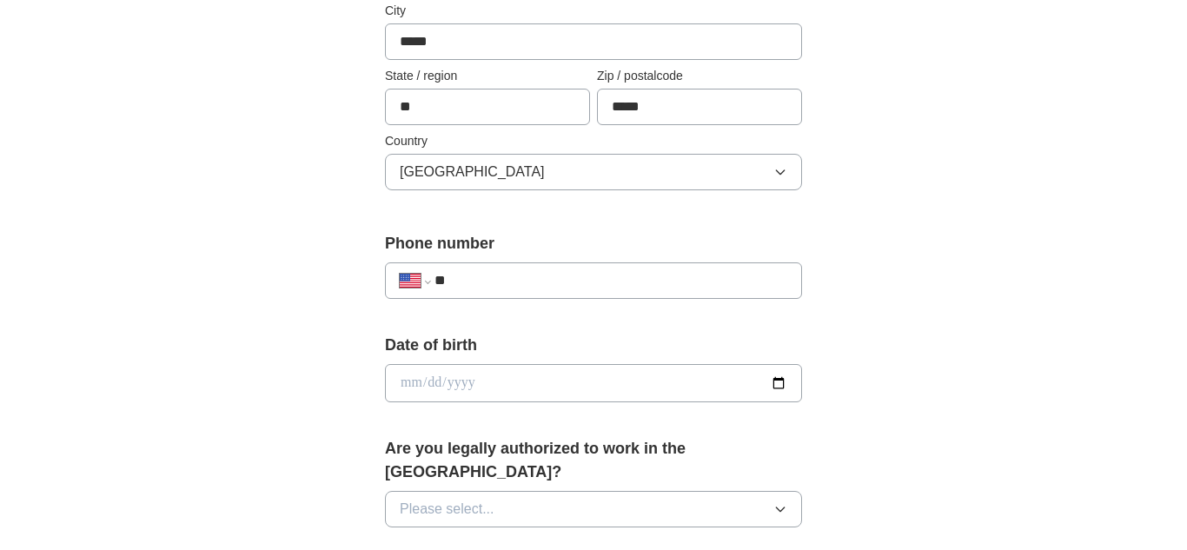
click at [688, 381] on input "date" at bounding box center [593, 383] width 417 height 38
type input "**********"
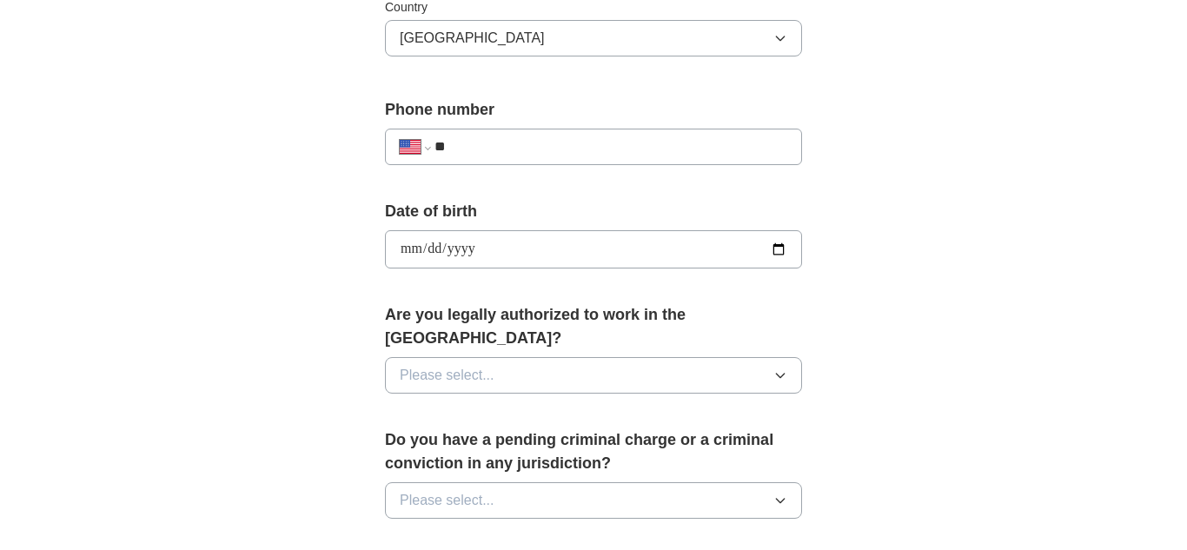
scroll to position [616, 0]
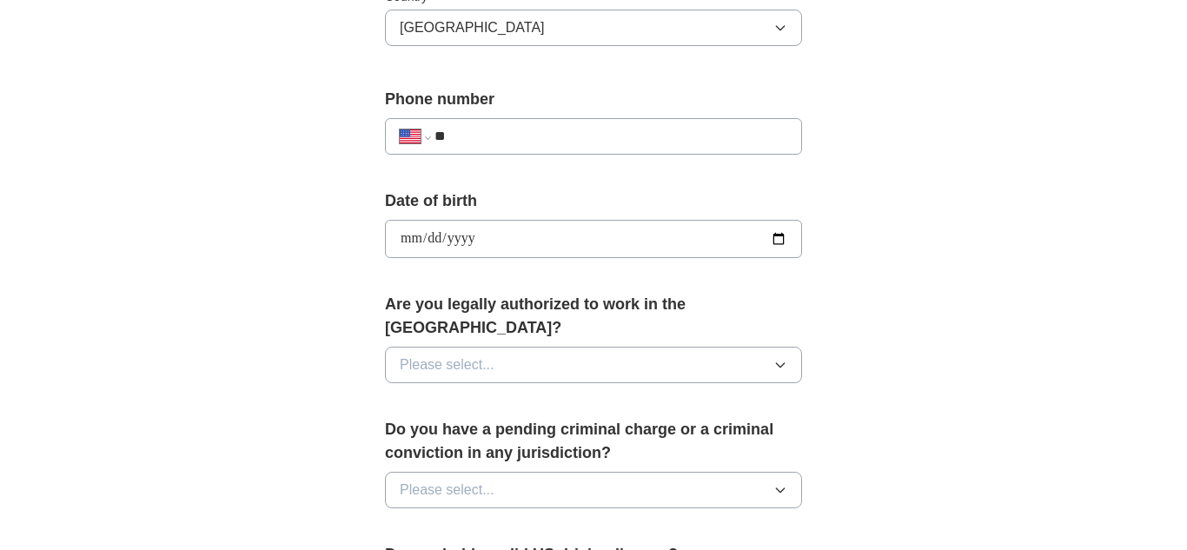
click at [517, 347] on button "Please select..." at bounding box center [593, 365] width 417 height 37
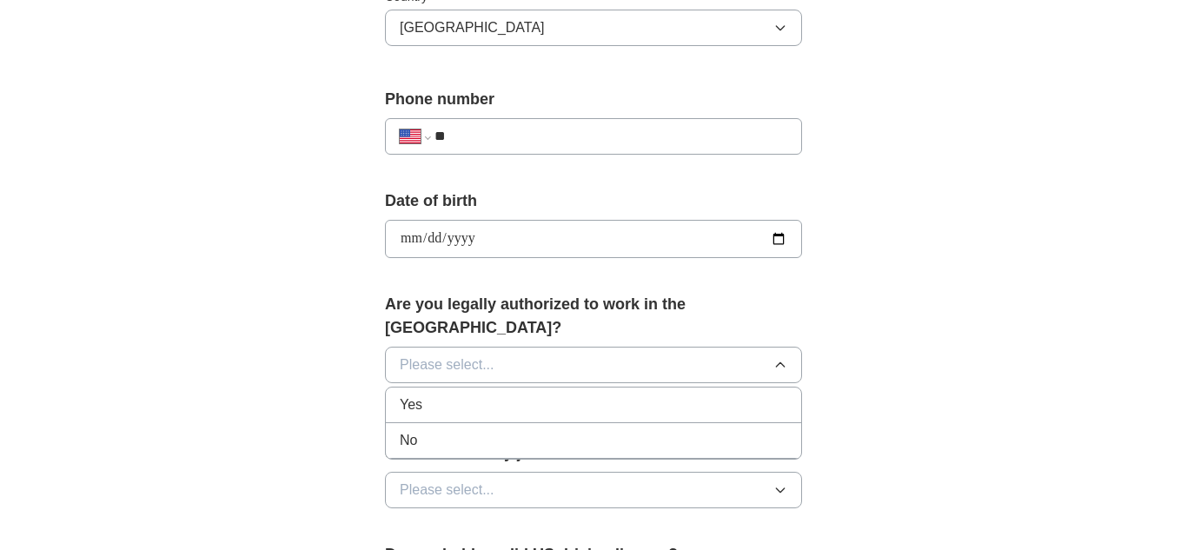
click at [497, 395] on div "Yes" at bounding box center [594, 405] width 388 height 21
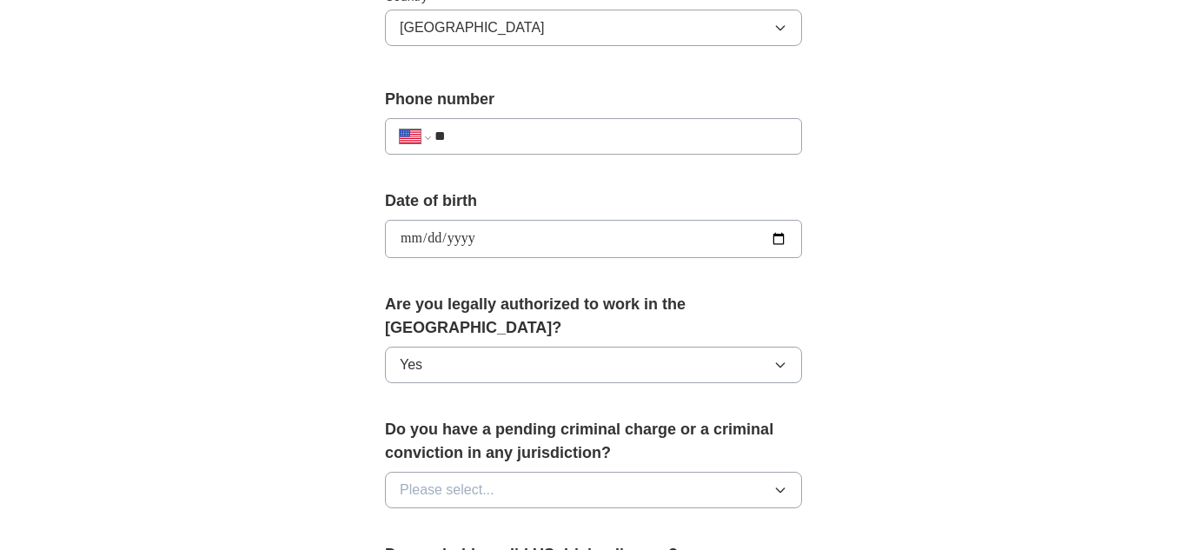
click at [484, 480] on span "Please select..." at bounding box center [447, 490] width 95 height 21
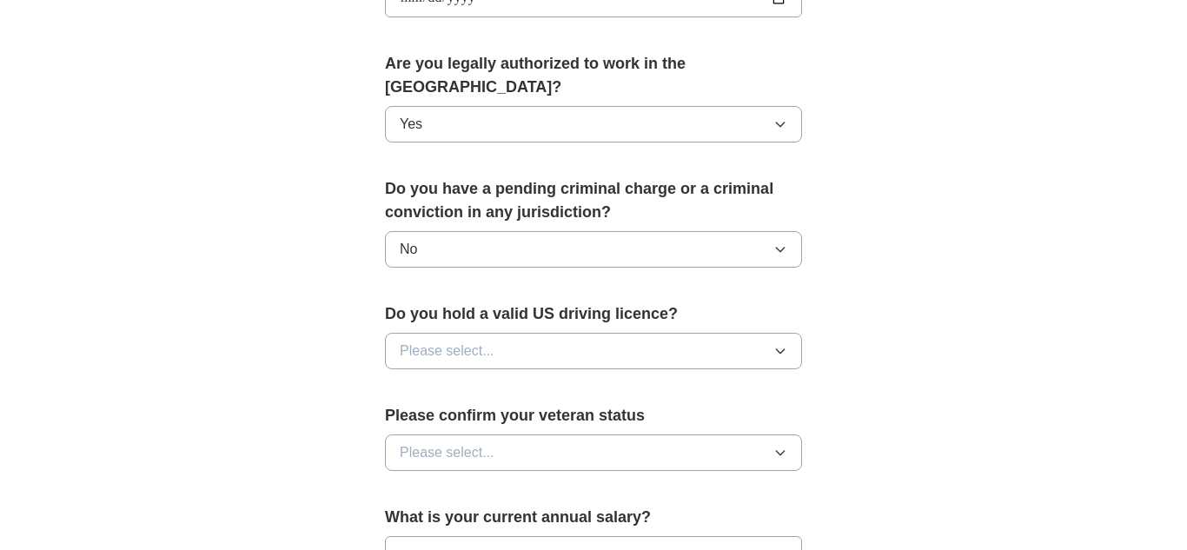
scroll to position [860, 0]
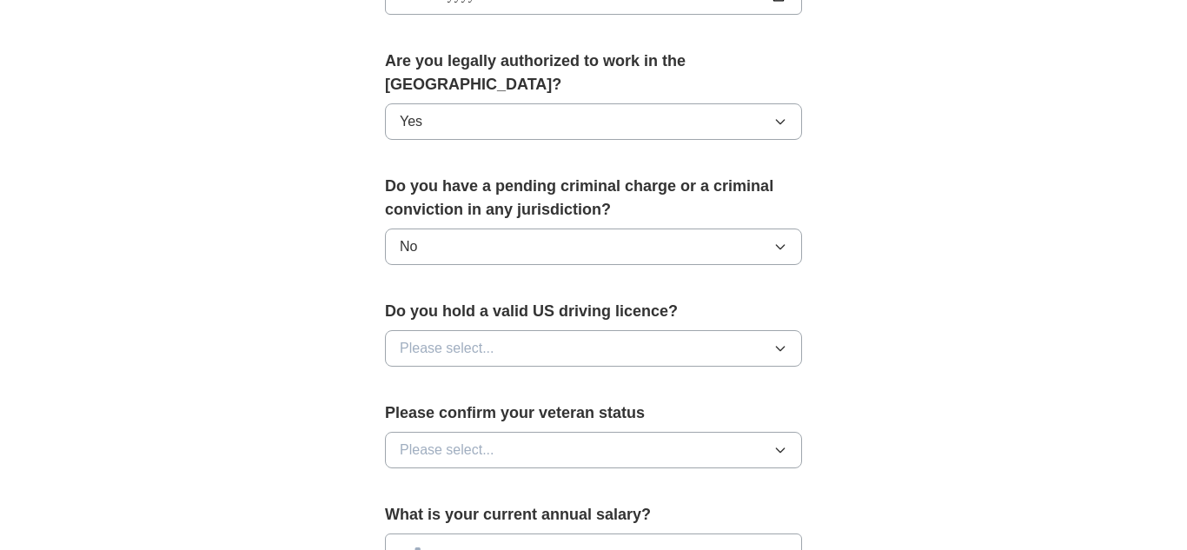
click at [717, 335] on button "Please select..." at bounding box center [593, 348] width 417 height 37
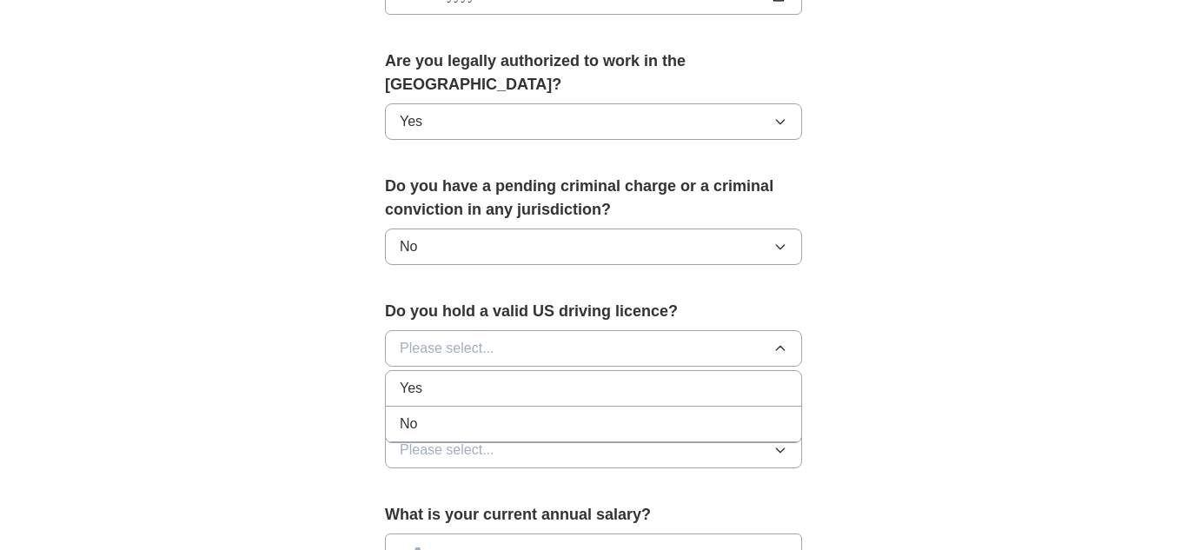
click at [674, 376] on li "Yes" at bounding box center [593, 389] width 415 height 36
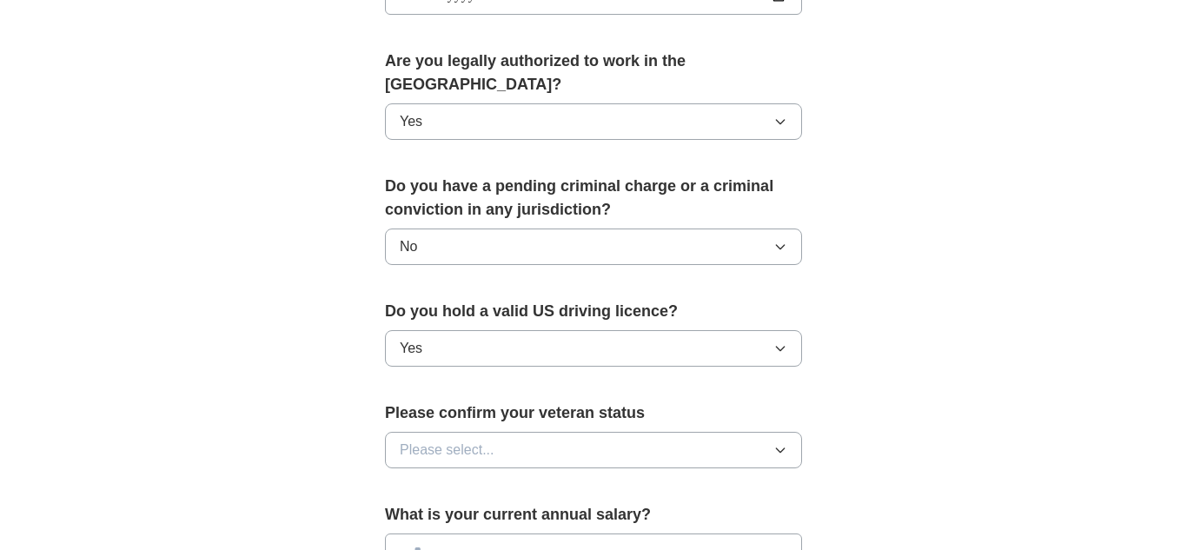
click at [659, 432] on button "Please select..." at bounding box center [593, 450] width 417 height 37
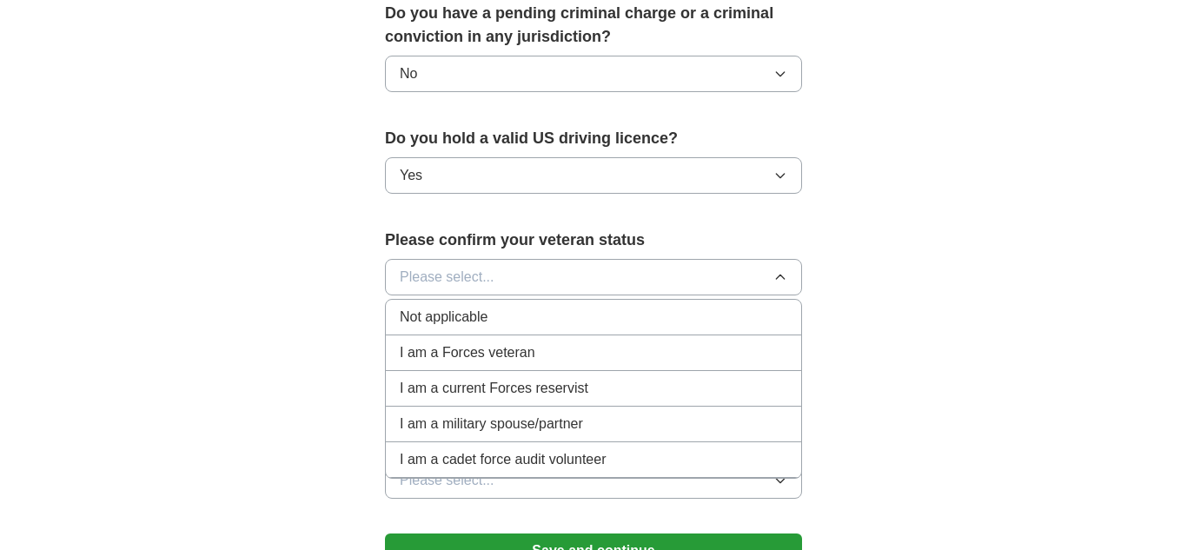
scroll to position [1034, 0]
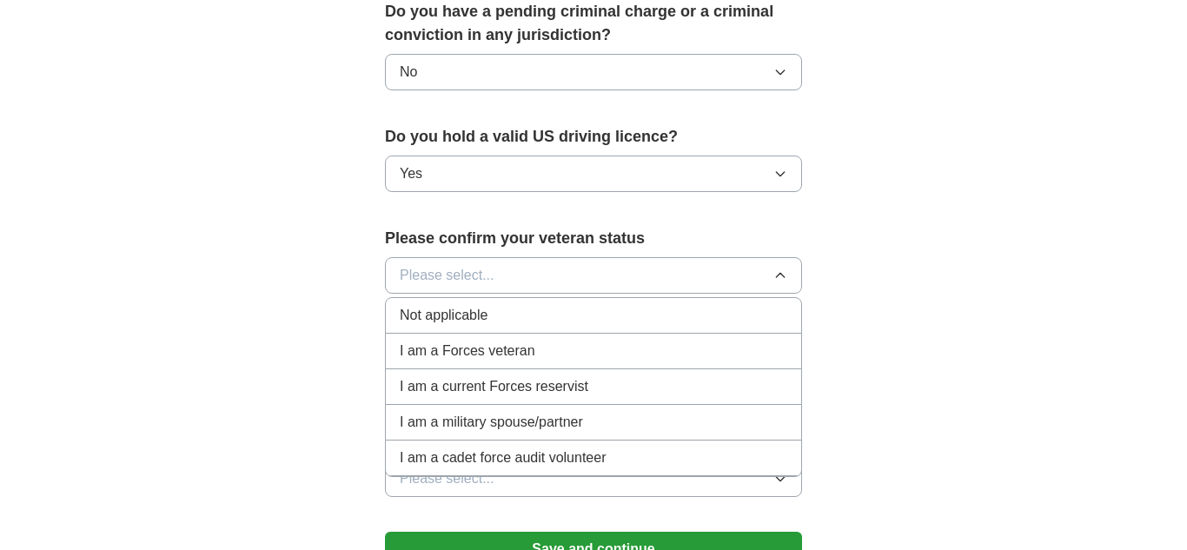
click at [453, 305] on span "Not applicable" at bounding box center [444, 315] width 88 height 21
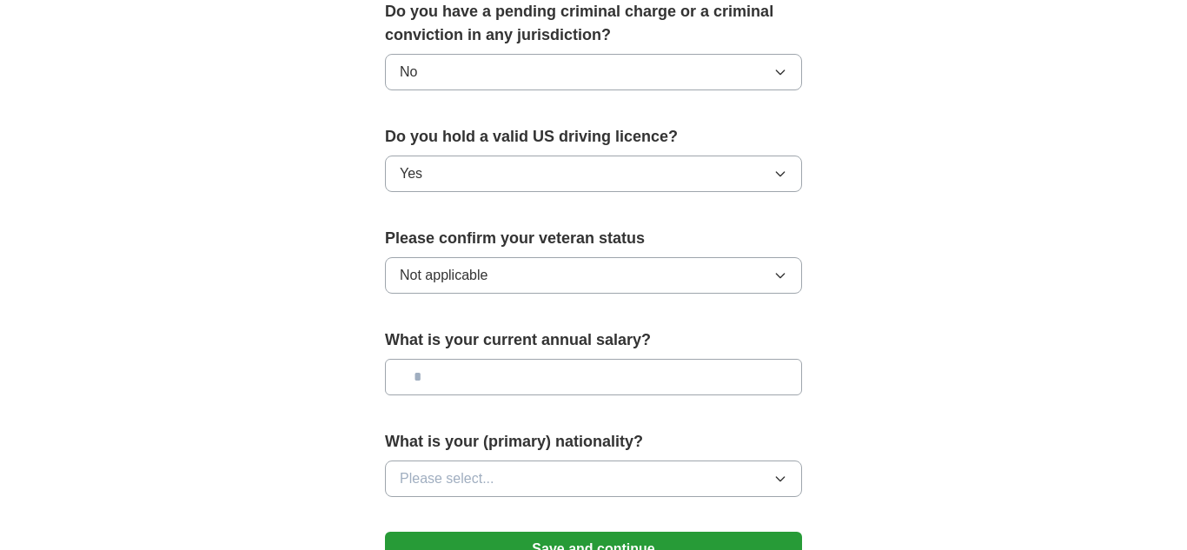
click at [533, 359] on input "text" at bounding box center [593, 377] width 417 height 37
type input "*******"
click at [521, 468] on button "Please select..." at bounding box center [593, 479] width 417 height 37
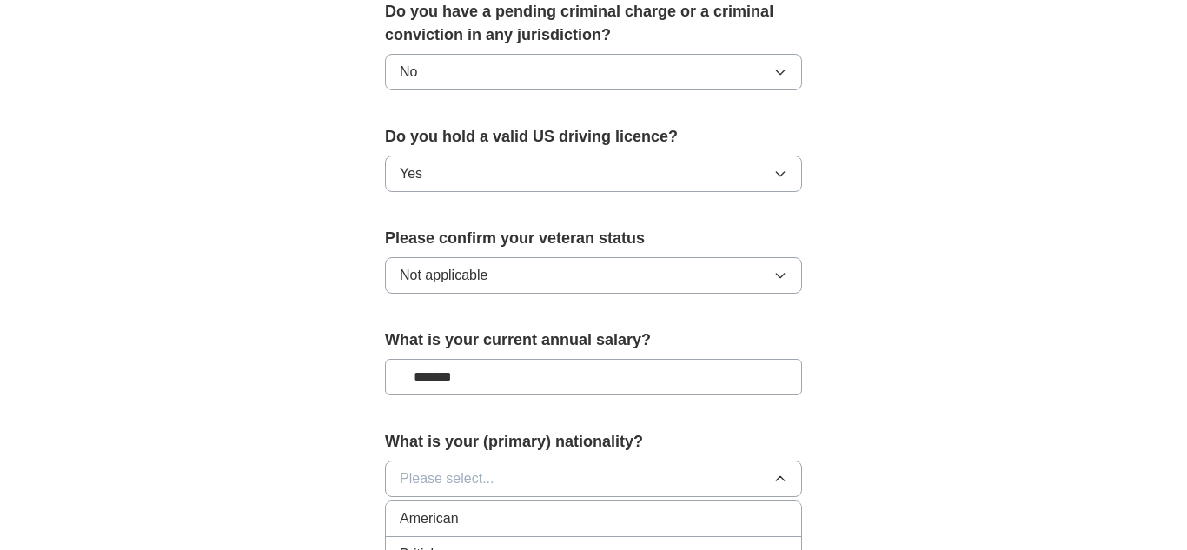
click at [523, 508] on div "American" at bounding box center [594, 518] width 388 height 21
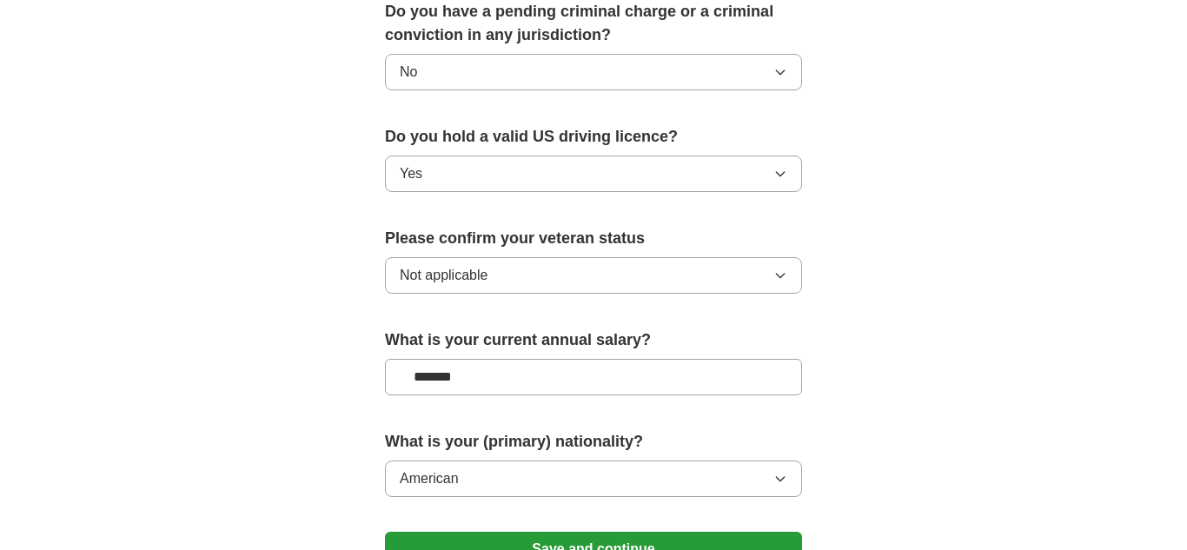
click at [751, 537] on button "Save and continue" at bounding box center [593, 549] width 417 height 35
